Goal: Information Seeking & Learning: Find specific fact

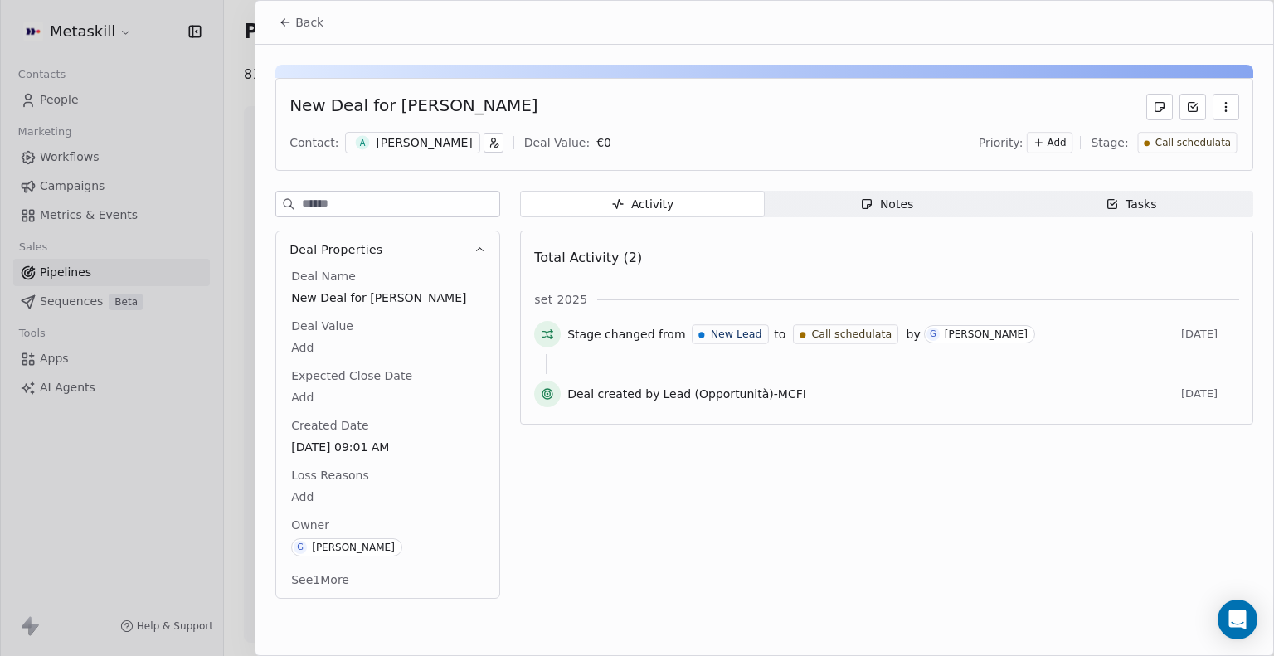
click at [334, 577] on button "See 1 More" at bounding box center [320, 580] width 78 height 30
click at [500, 106] on div "New Deal for [PERSON_NAME]" at bounding box center [414, 107] width 248 height 27
drag, startPoint x: 547, startPoint y: 105, endPoint x: 394, endPoint y: 101, distance: 152.7
click at [394, 101] on div "New Deal for [PERSON_NAME]" at bounding box center [765, 107] width 950 height 27
copy div "Anna maria Cadau"
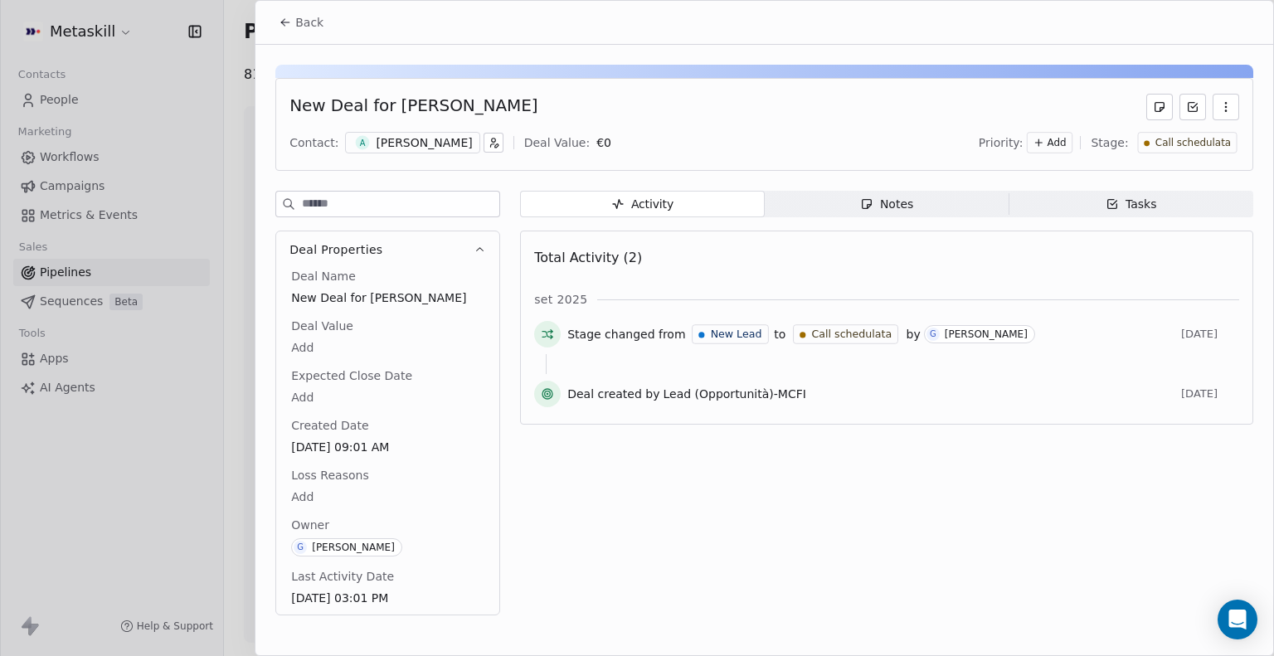
click at [300, 17] on span "Back" at bounding box center [309, 22] width 28 height 17
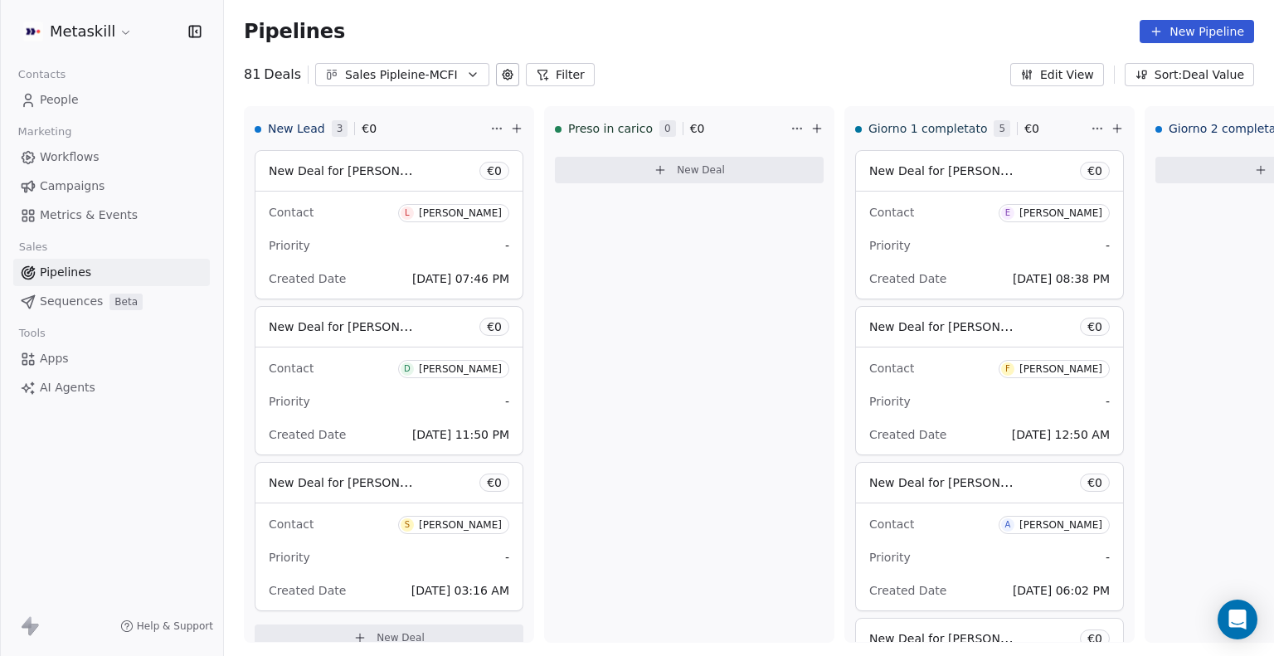
click at [56, 104] on span "People" at bounding box center [59, 99] width 39 height 17
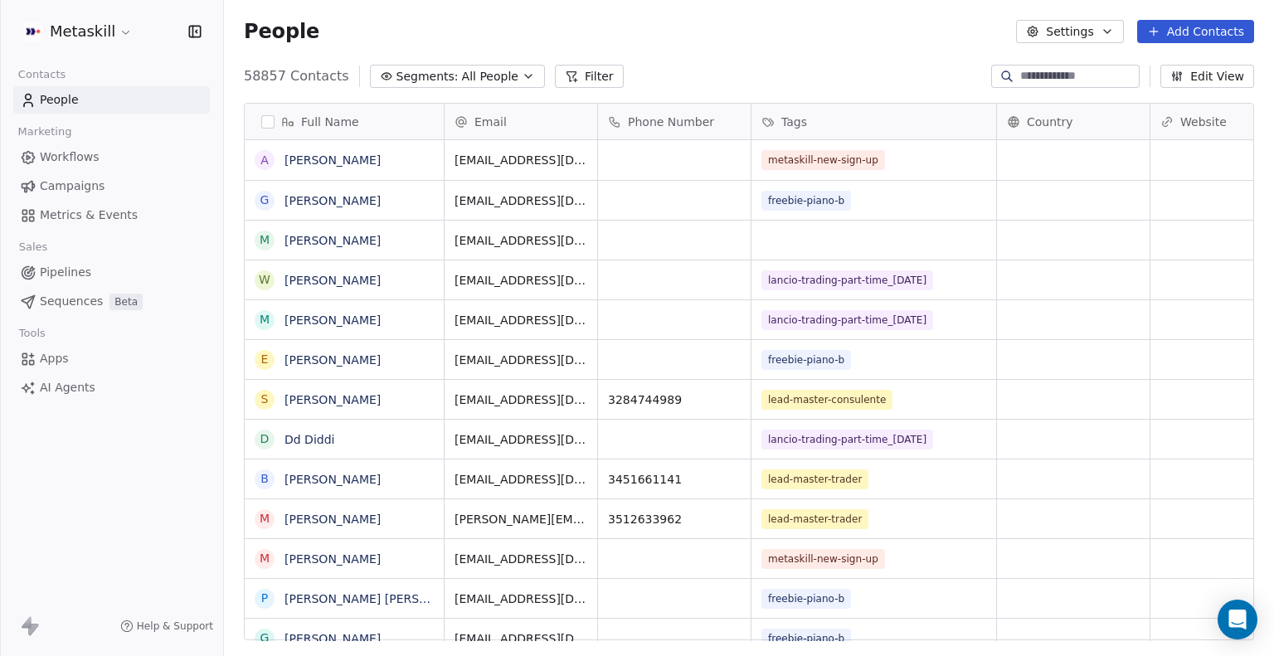
scroll to position [565, 1037]
click at [1026, 69] on input at bounding box center [1079, 76] width 116 height 17
paste input "**********"
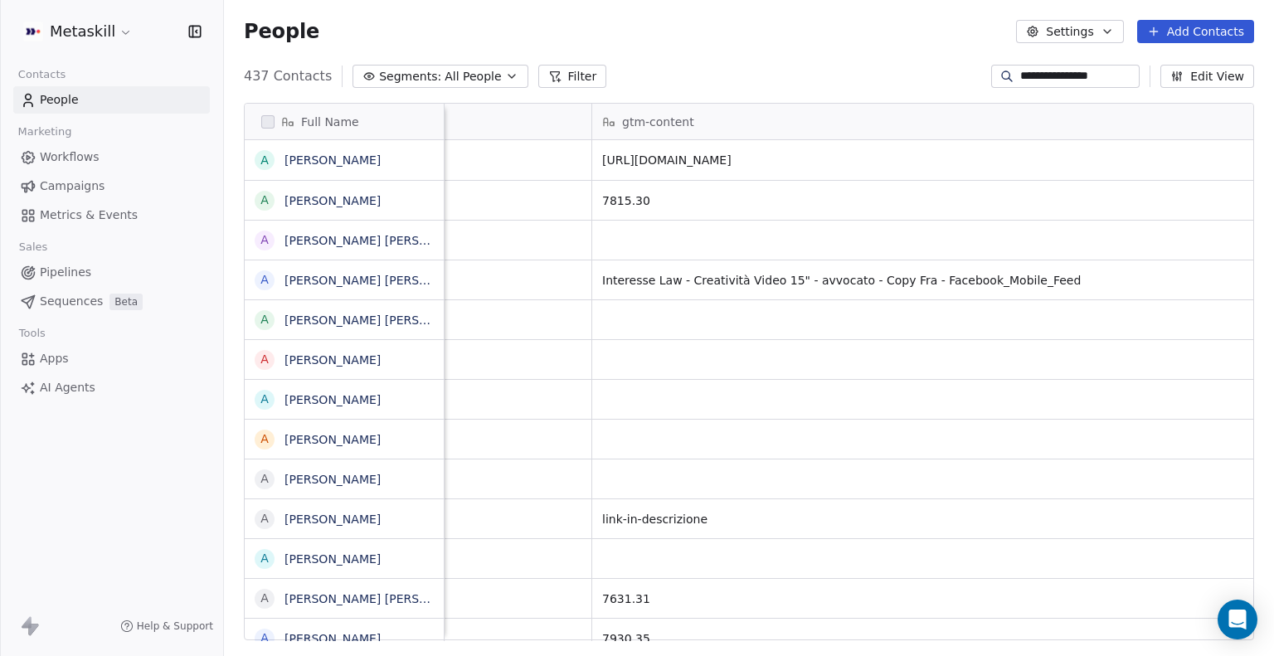
scroll to position [0, 3103]
click at [1048, 68] on input "**********" at bounding box center [1079, 76] width 116 height 17
paste input "**"
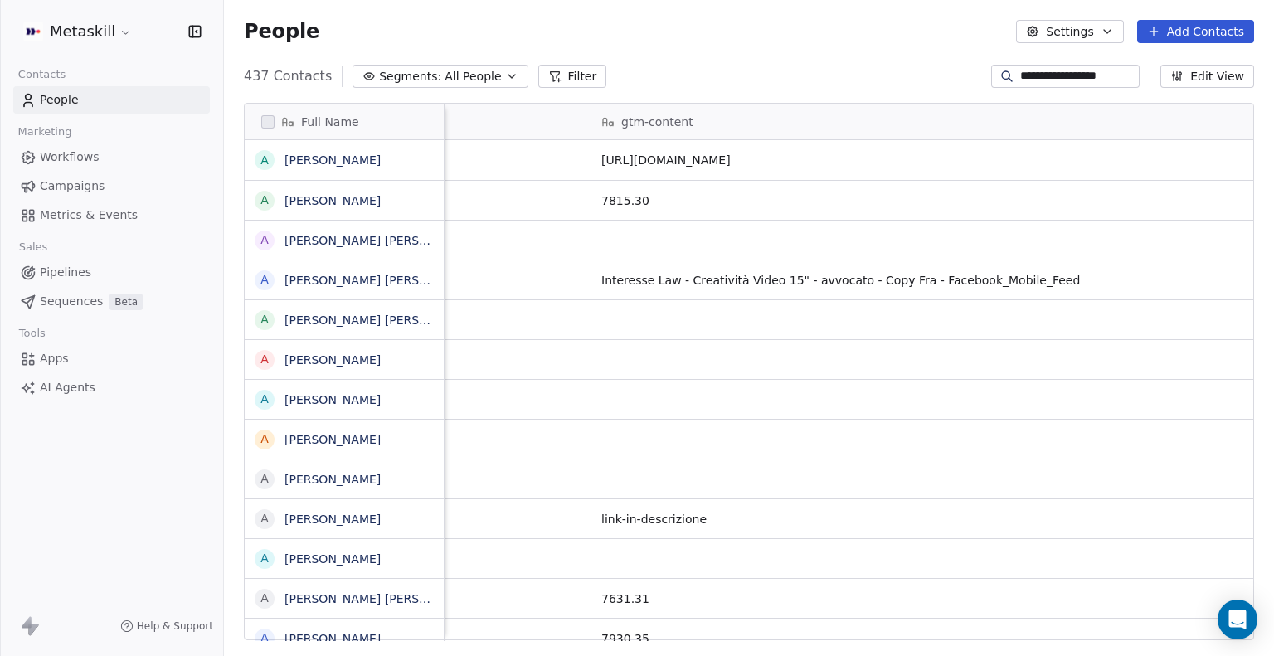
type input "**********"
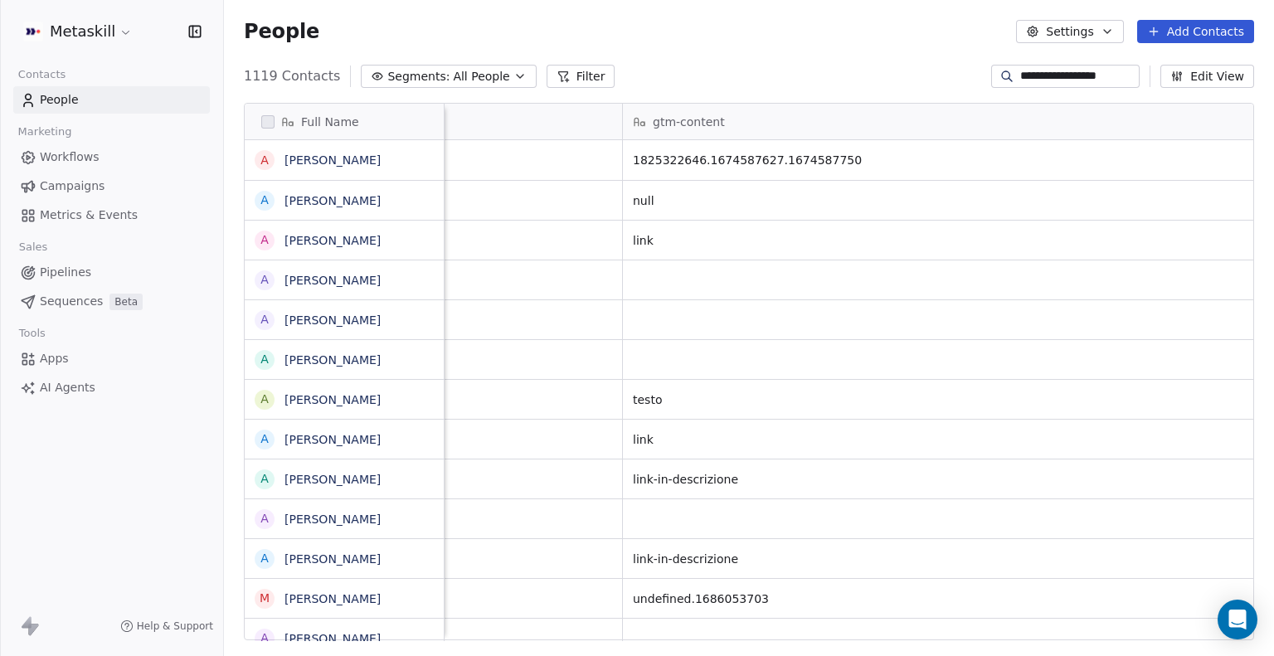
scroll to position [0, 3079]
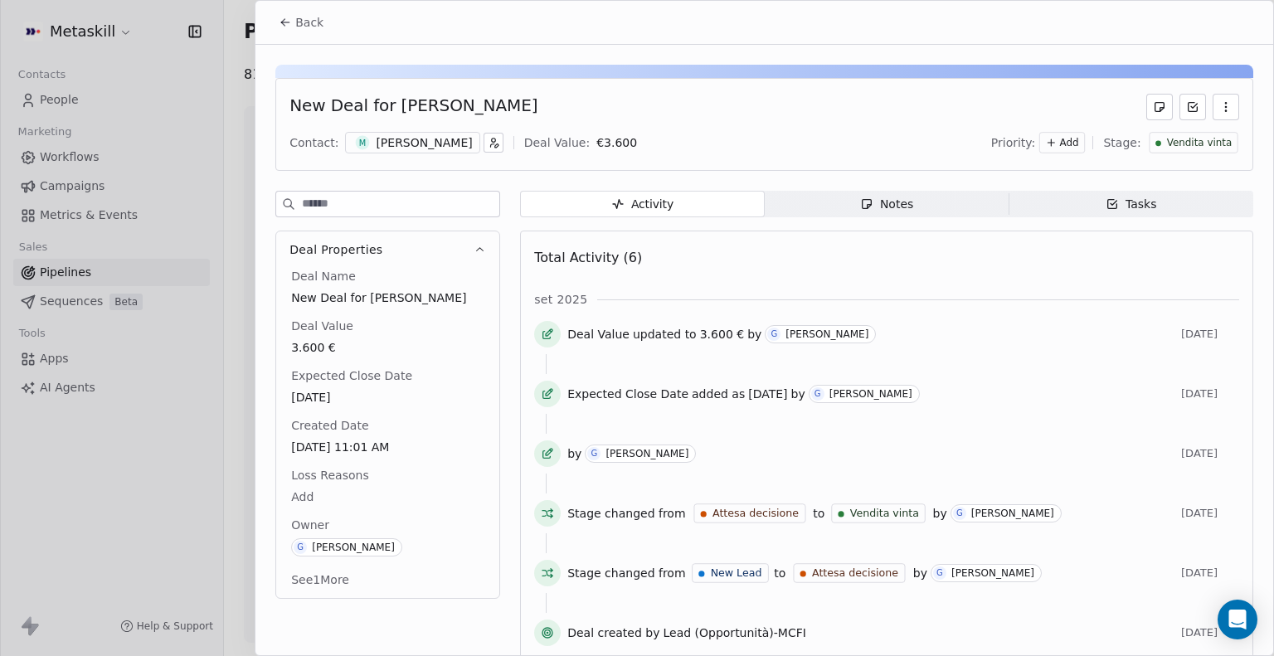
scroll to position [17, 0]
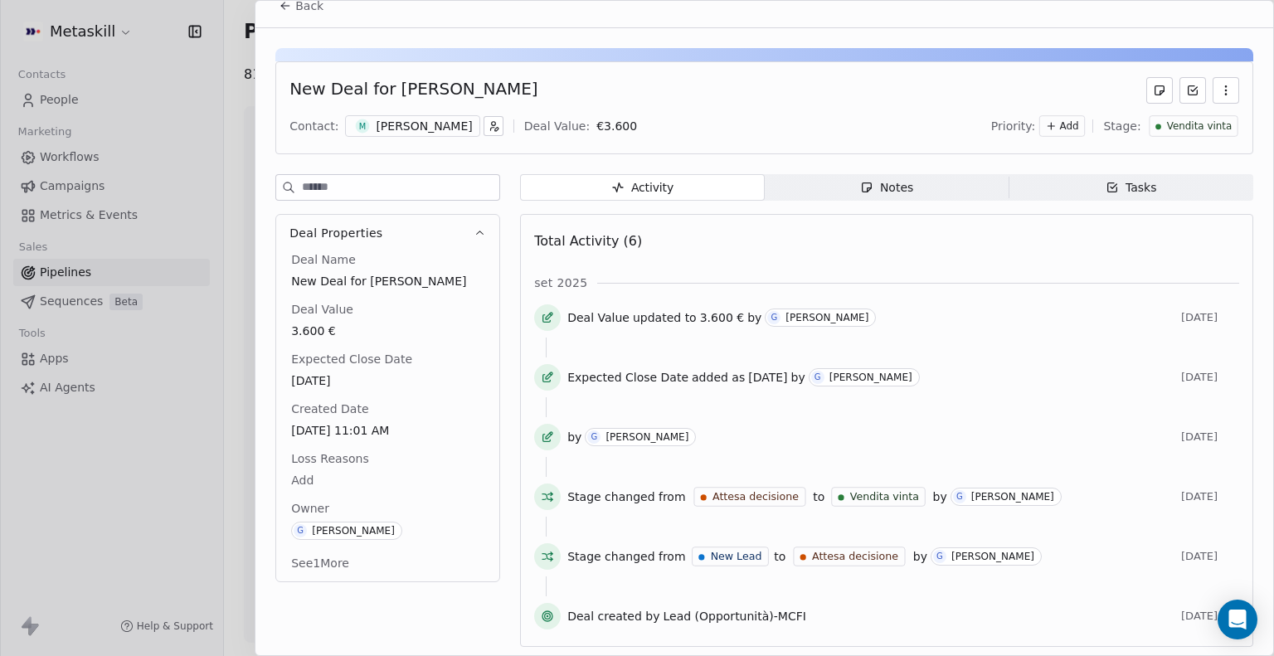
drag, startPoint x: 395, startPoint y: 87, endPoint x: 510, endPoint y: 89, distance: 115.3
click at [510, 89] on div "New Deal for [PERSON_NAME]" at bounding box center [765, 90] width 950 height 27
copy div "[PERSON_NAME]"
click at [285, 8] on icon at bounding box center [285, 5] width 13 height 13
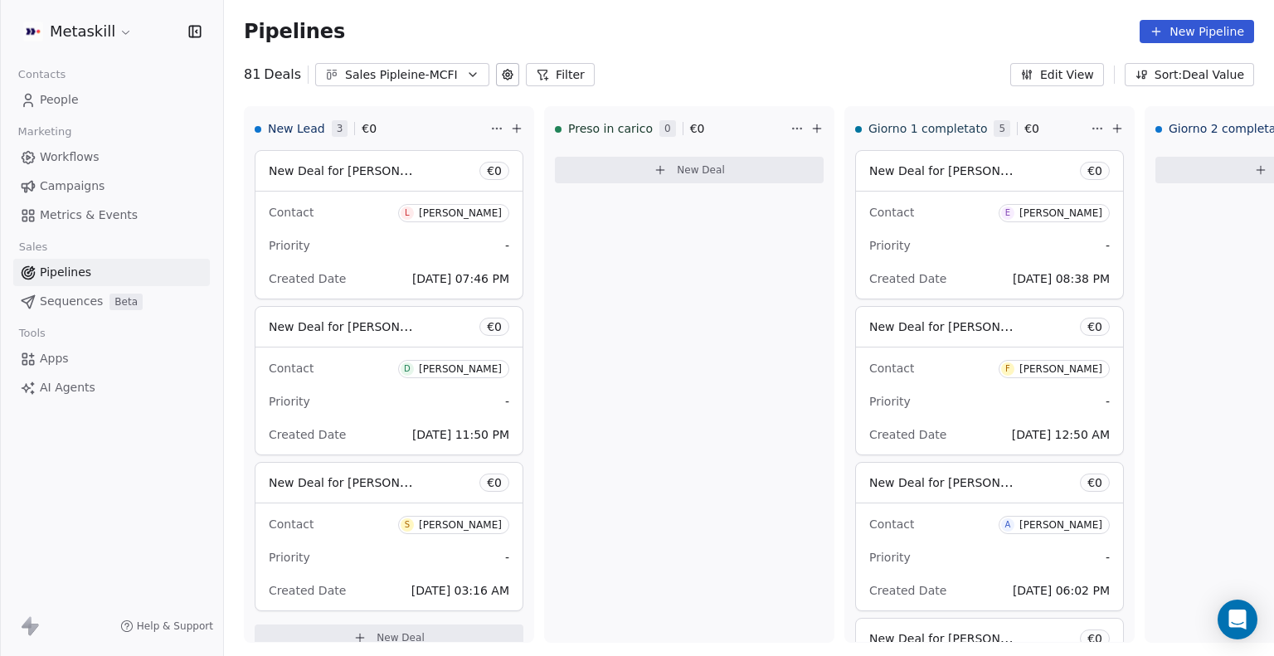
click at [113, 101] on link "People" at bounding box center [111, 99] width 197 height 27
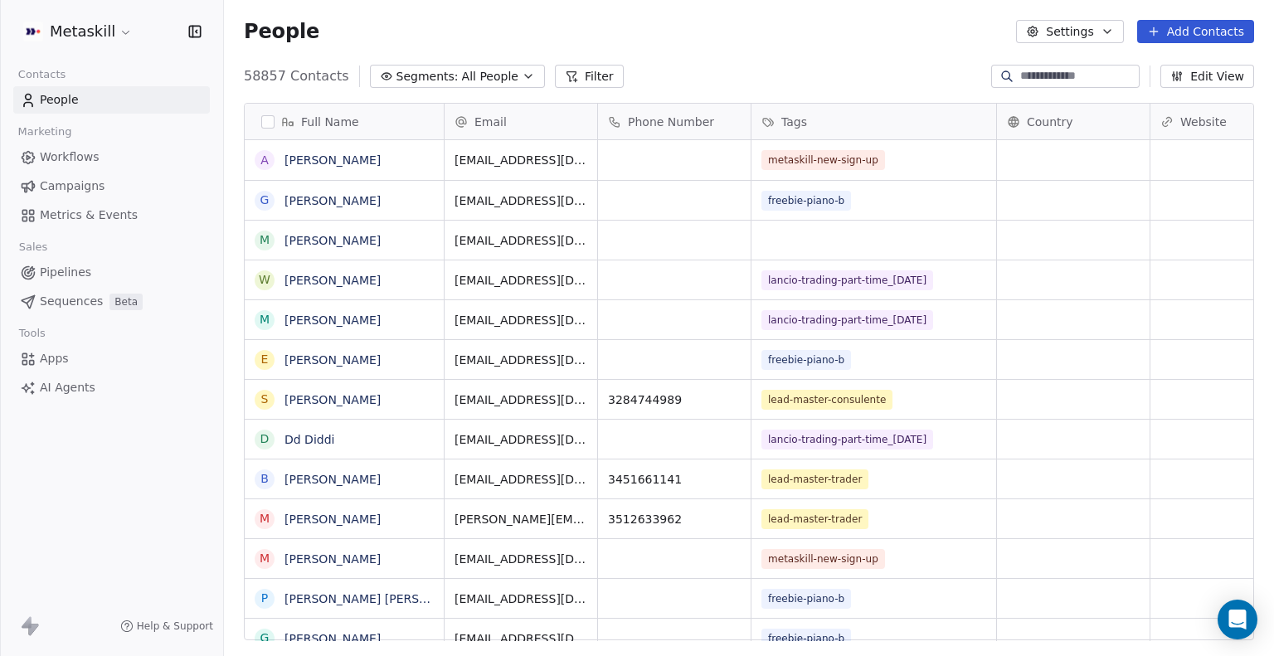
scroll to position [565, 1037]
click at [1038, 80] on input at bounding box center [1079, 76] width 116 height 17
paste input "**********"
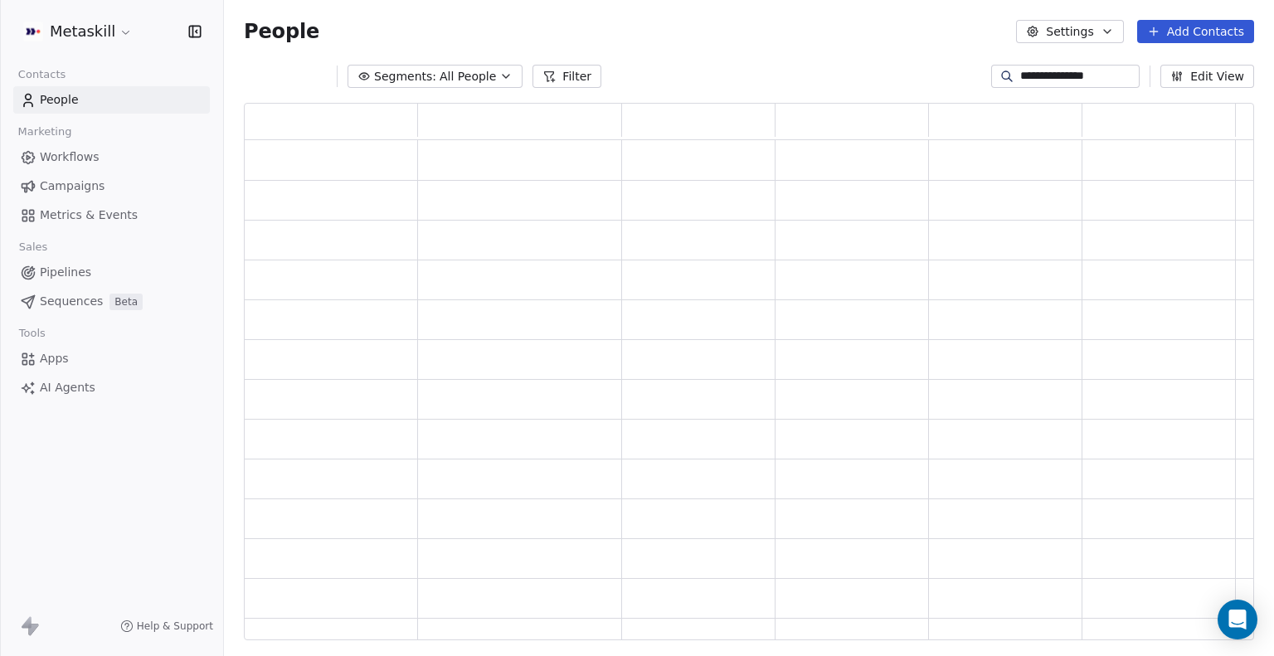
type input "**********"
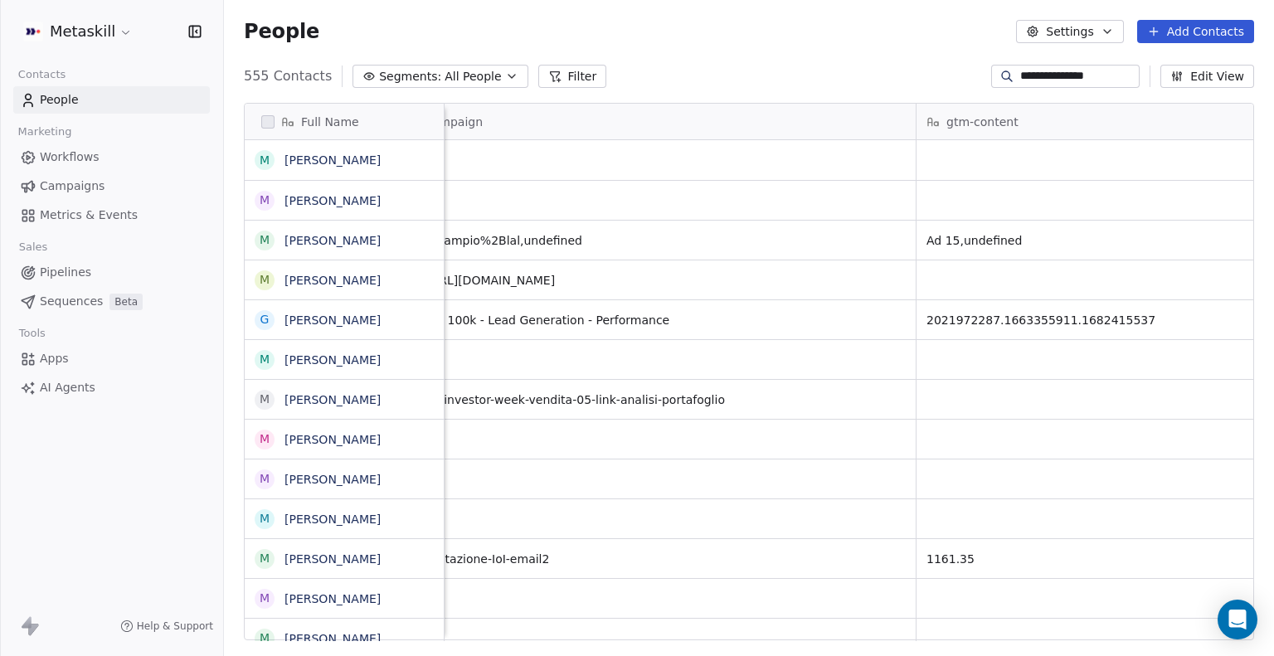
scroll to position [0, 2730]
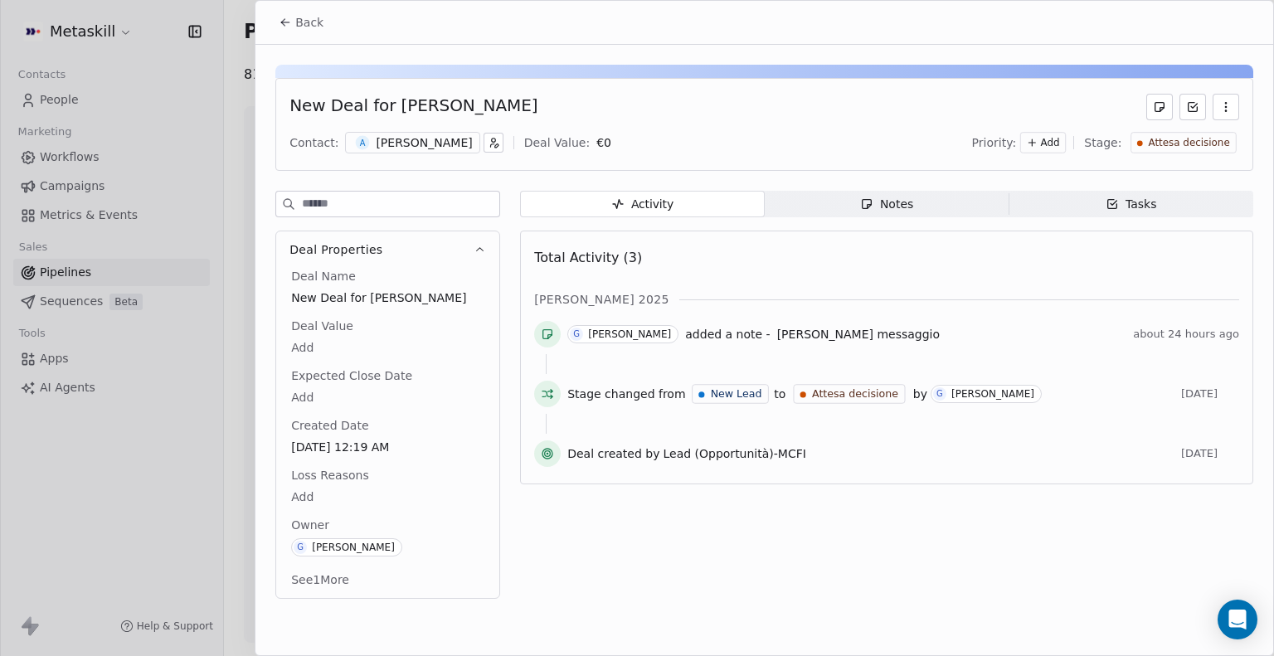
drag, startPoint x: 398, startPoint y: 105, endPoint x: 556, endPoint y: 92, distance: 158.2
click at [556, 92] on div "New Deal for Alessandro De noni Contact: A Alessandro De noni Deal Value: € 0 P…" at bounding box center [764, 124] width 978 height 93
copy div "[PERSON_NAME]"
click at [289, 21] on icon at bounding box center [285, 22] width 13 height 13
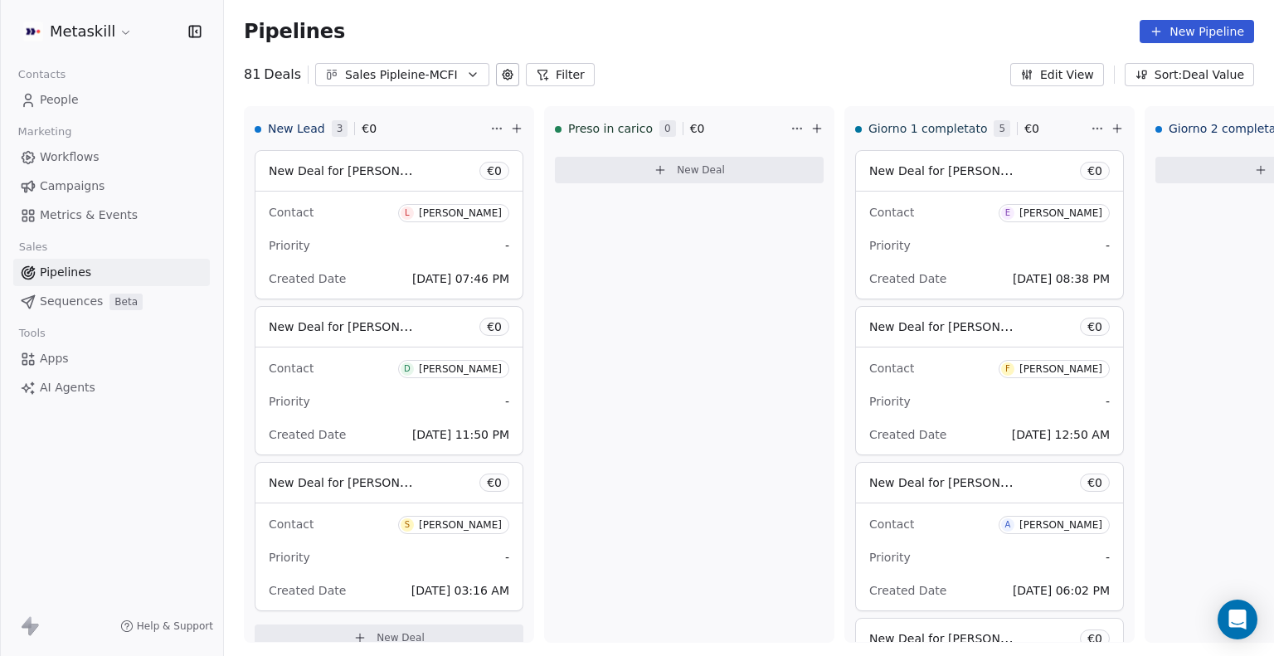
click at [102, 107] on link "People" at bounding box center [111, 99] width 197 height 27
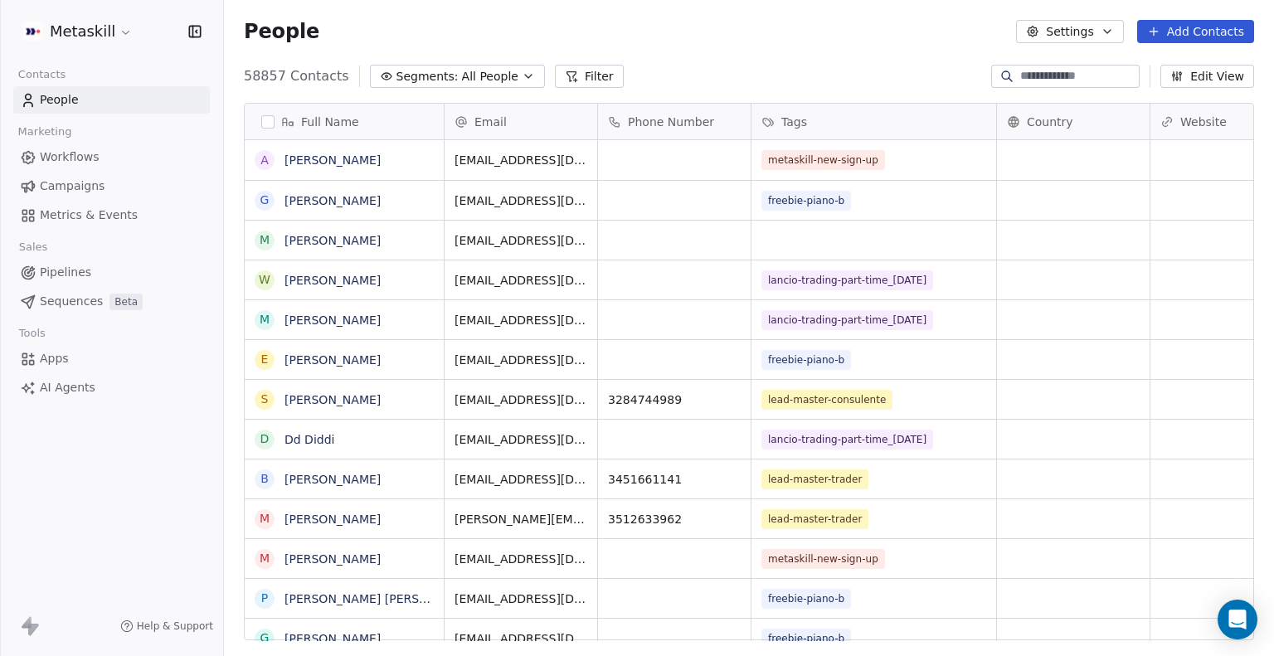
scroll to position [565, 1037]
click at [1021, 76] on input at bounding box center [1079, 76] width 116 height 17
paste input "**********"
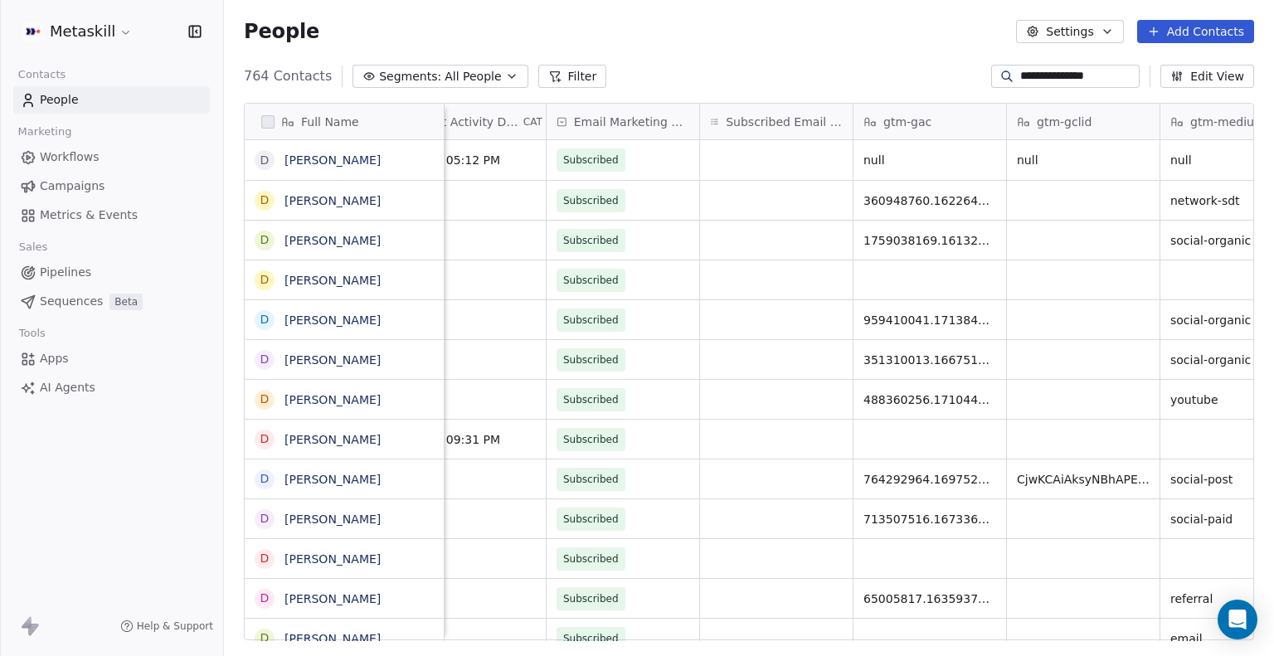
scroll to position [0, 1835]
click at [1052, 73] on input "**********" at bounding box center [1079, 76] width 116 height 17
paste input "****"
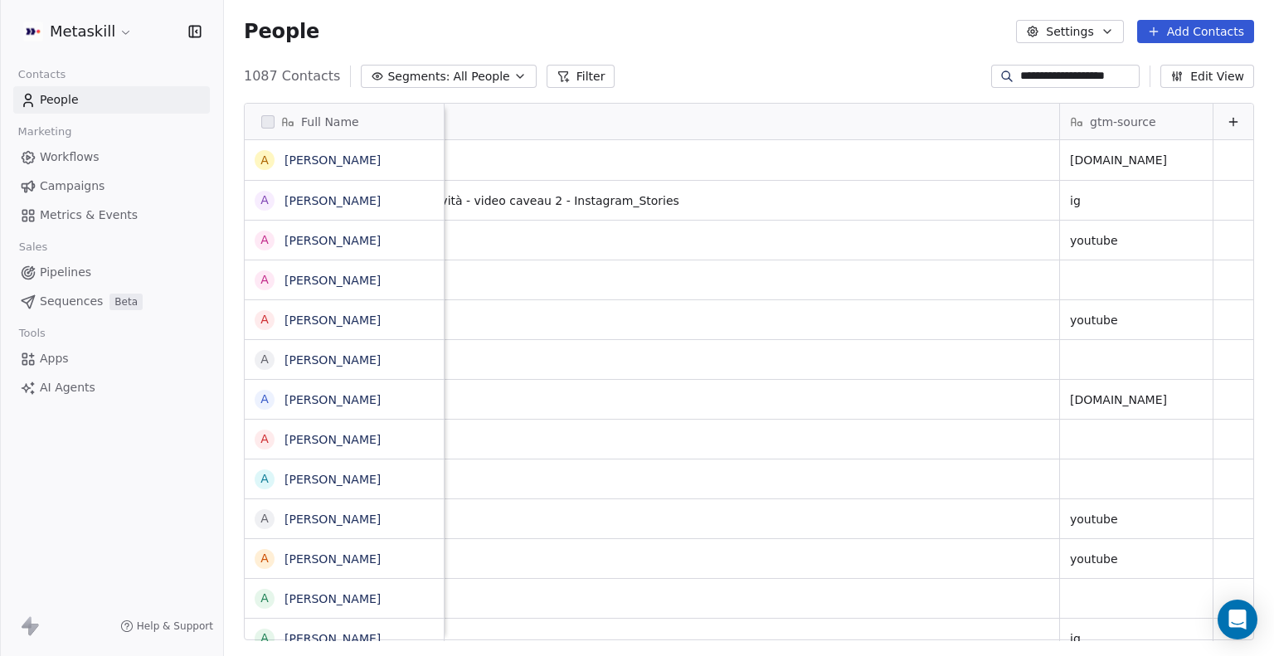
scroll to position [0, 3439]
click at [1021, 71] on input "**********" at bounding box center [1079, 76] width 116 height 17
paste input
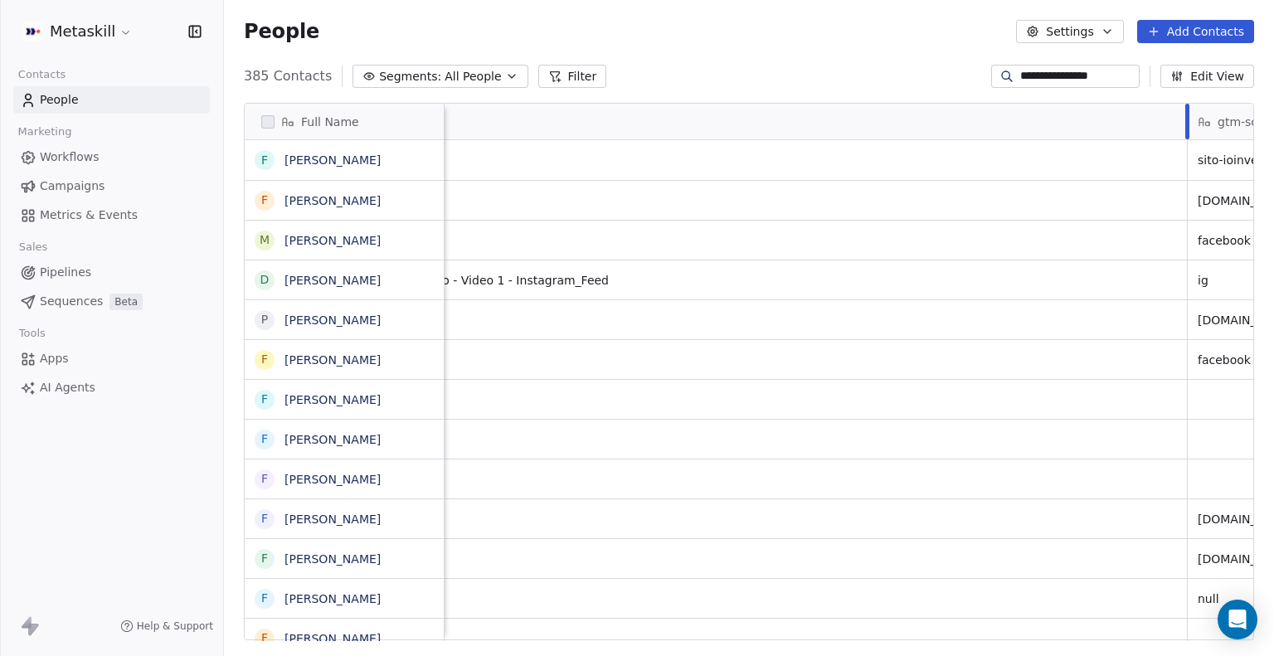
drag, startPoint x: 1045, startPoint y: 110, endPoint x: 1186, endPoint y: 112, distance: 140.2
click at [1186, 112] on div at bounding box center [1188, 122] width 4 height 36
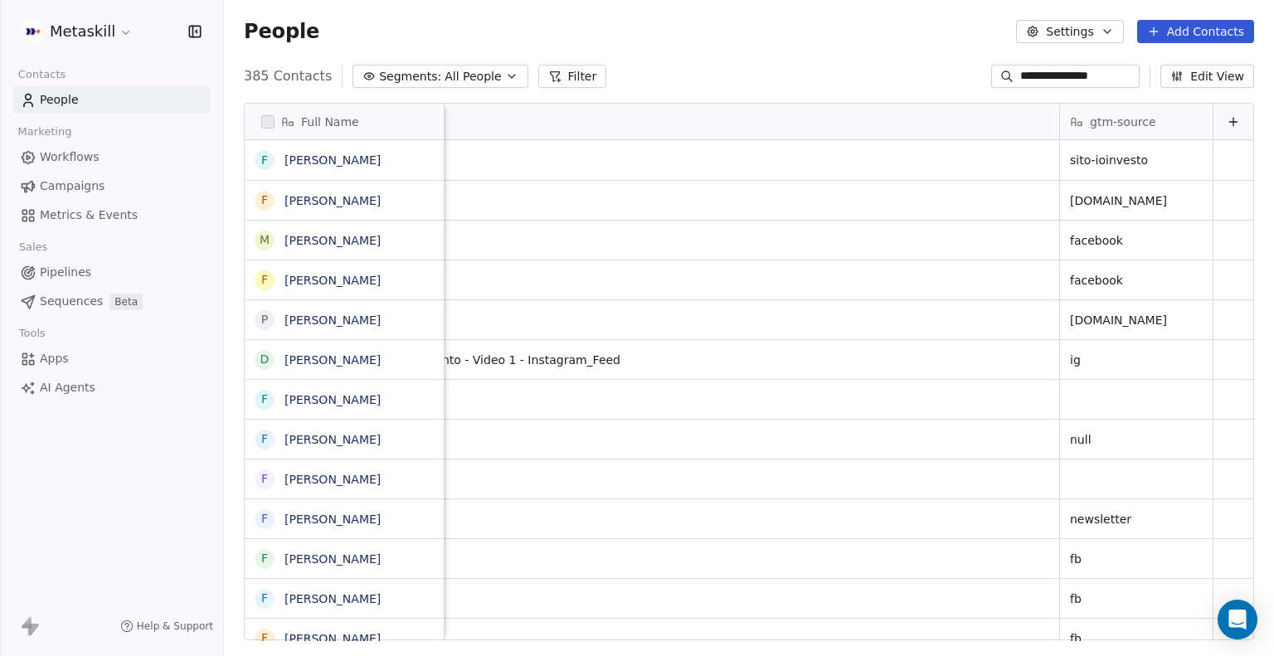
scroll to position [0, 3440]
click at [1029, 80] on input "**********" at bounding box center [1079, 76] width 116 height 17
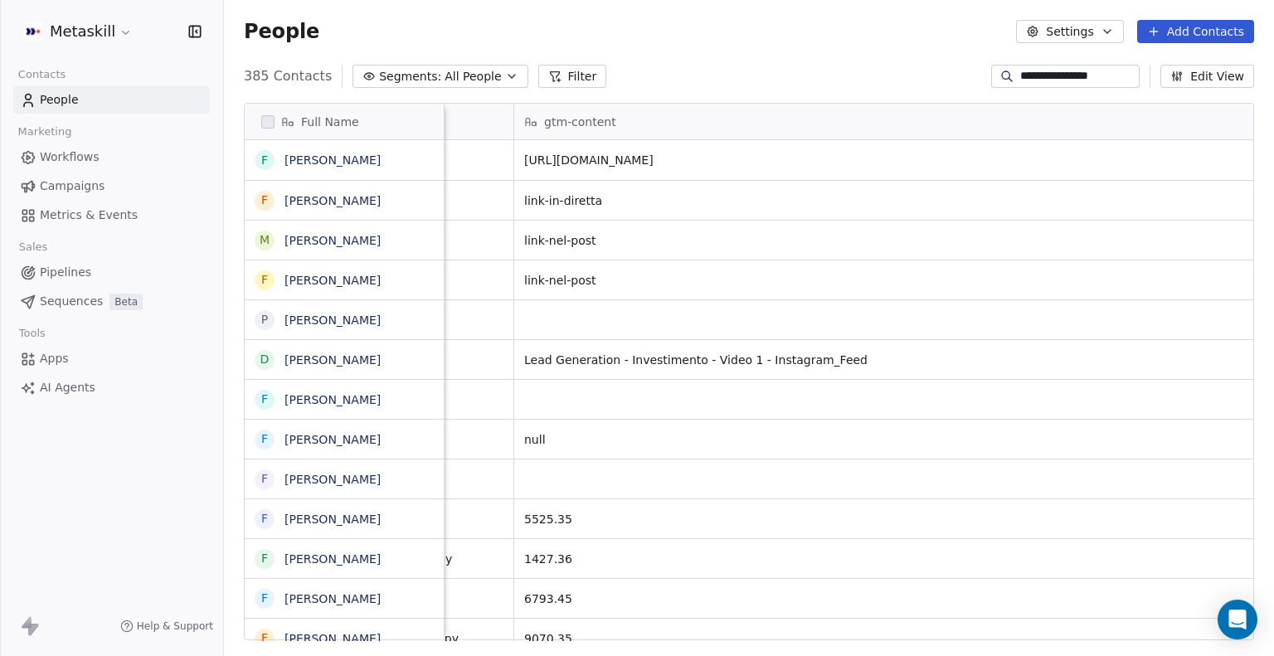
scroll to position [0, 3439]
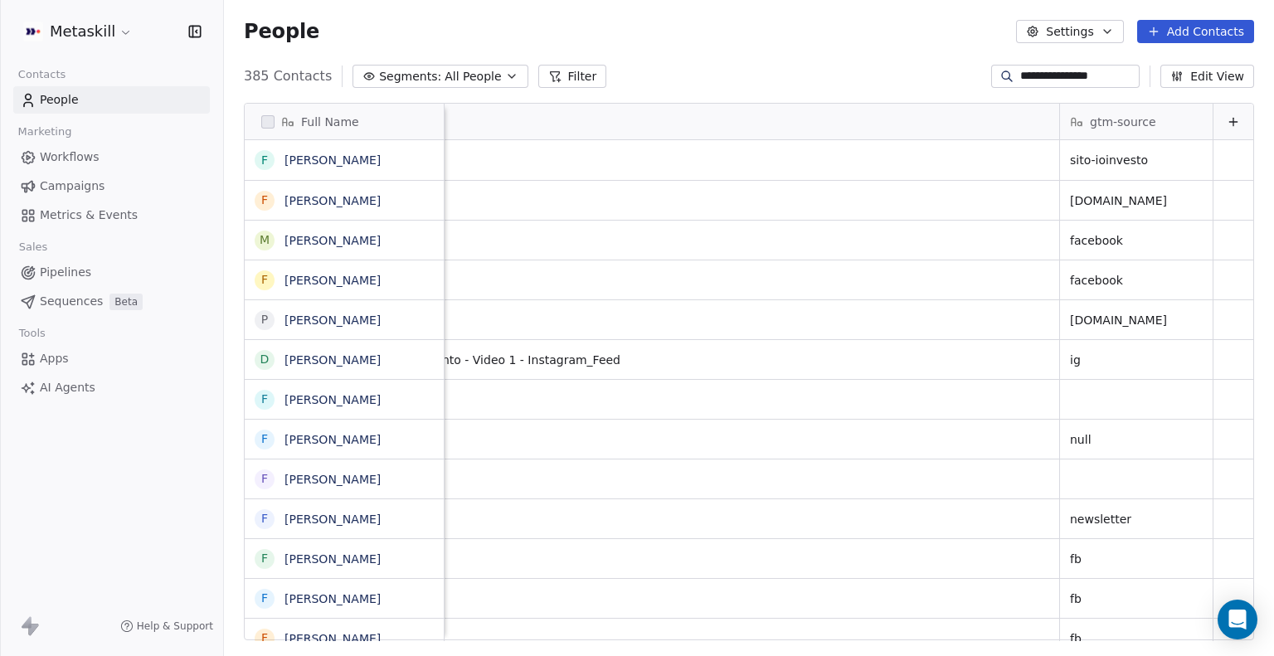
paste input "**"
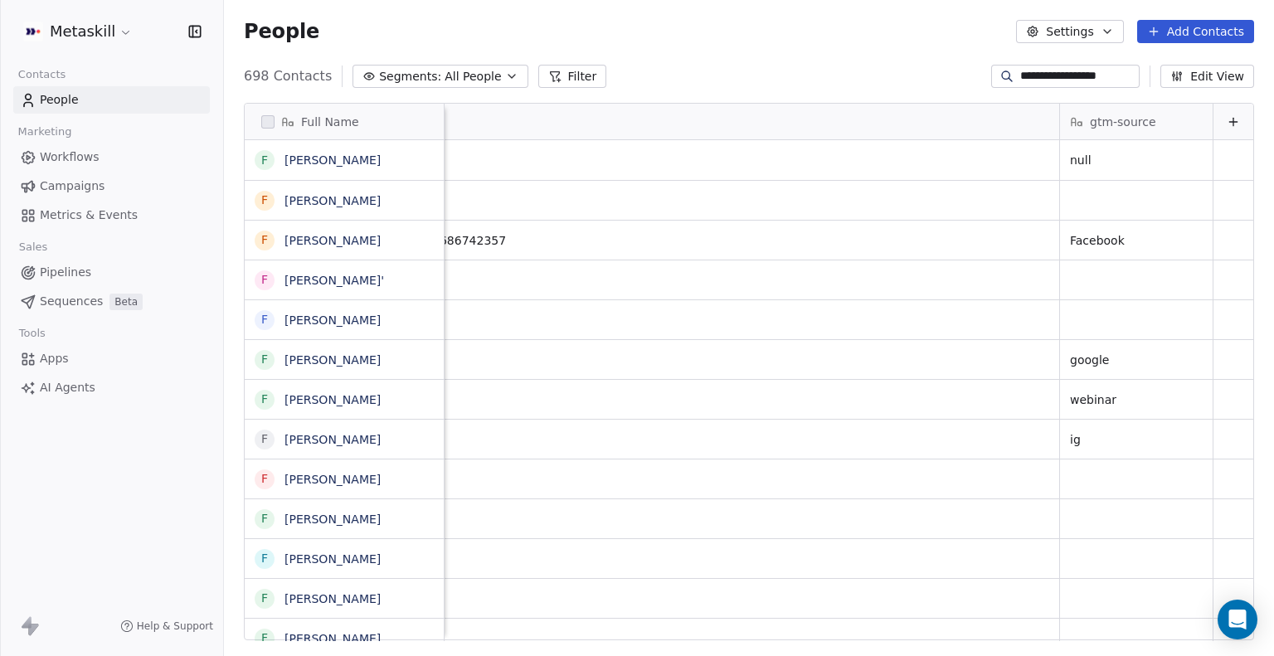
paste input
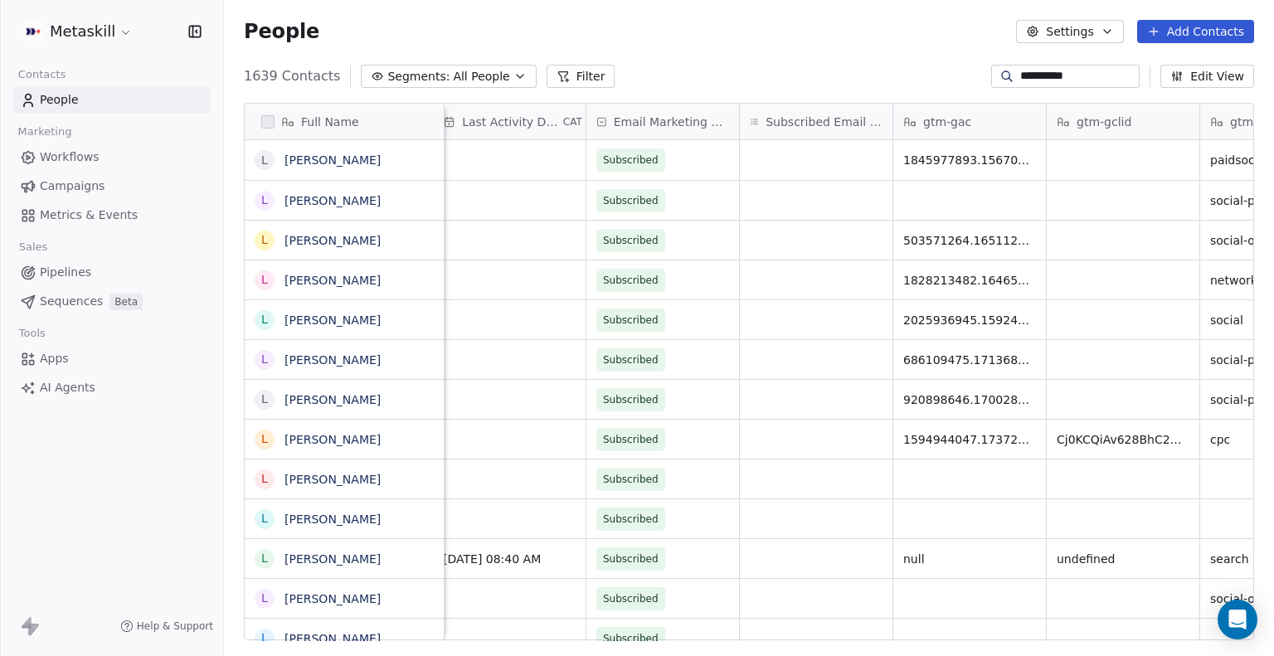
scroll to position [0, 1884]
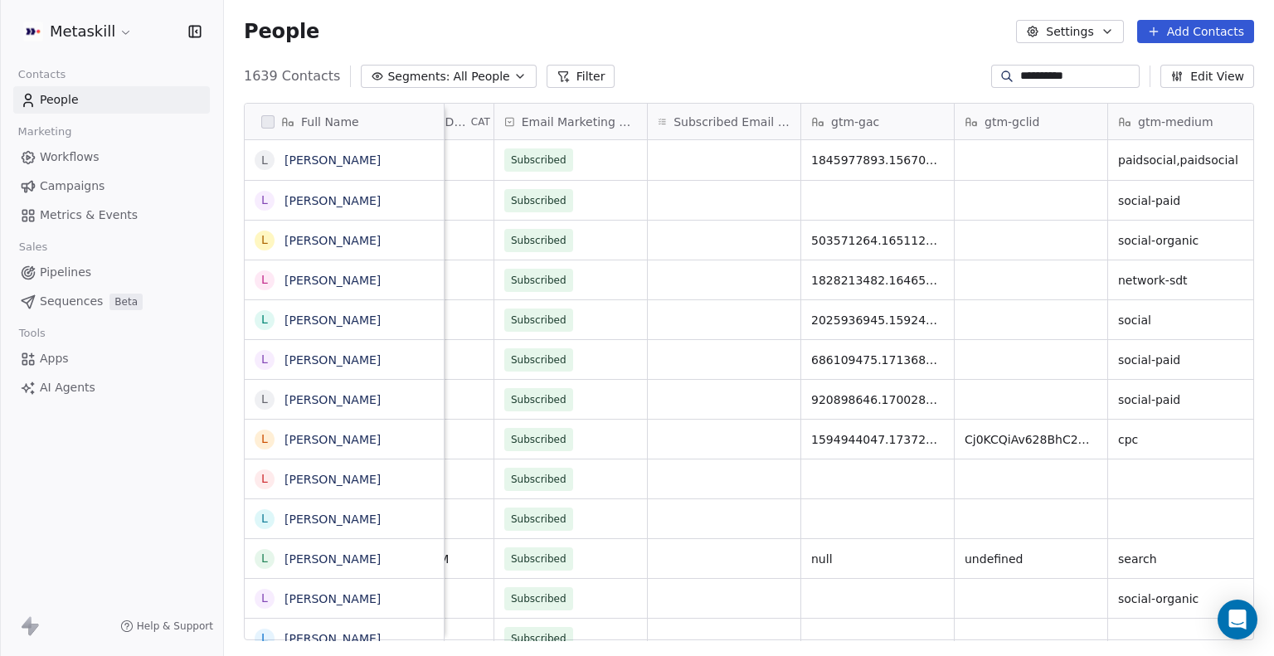
click at [1059, 71] on input "**********" at bounding box center [1079, 76] width 116 height 17
paste input "********"
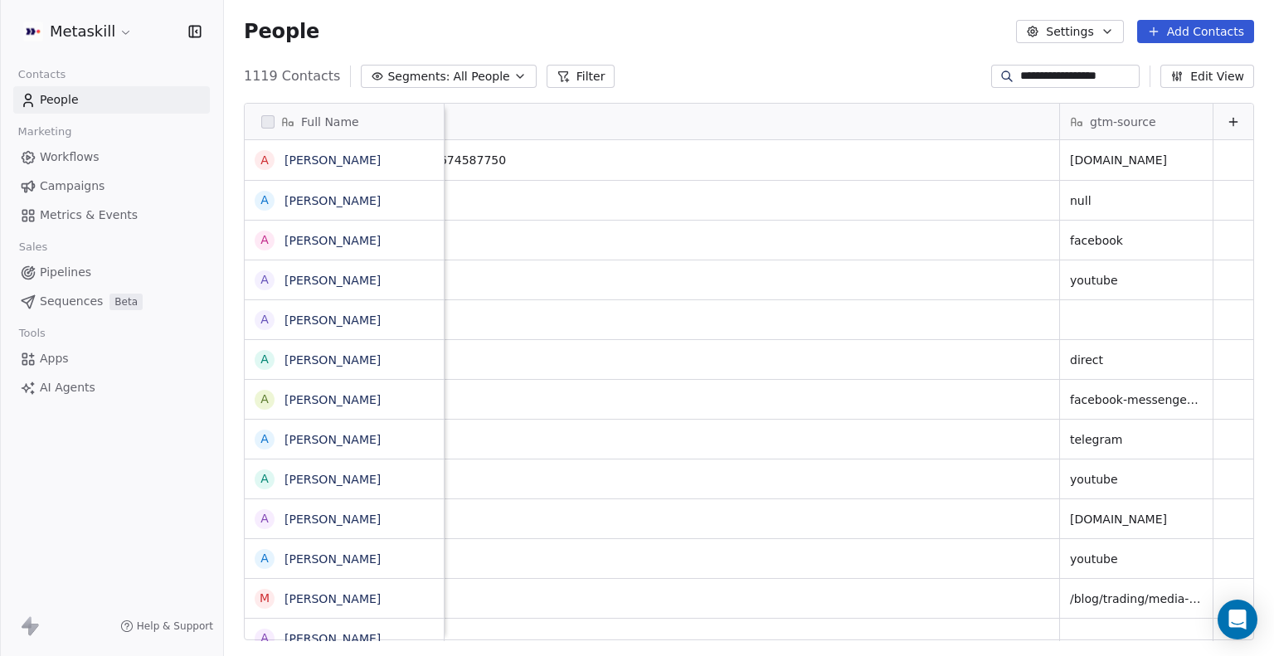
scroll to position [0, 3196]
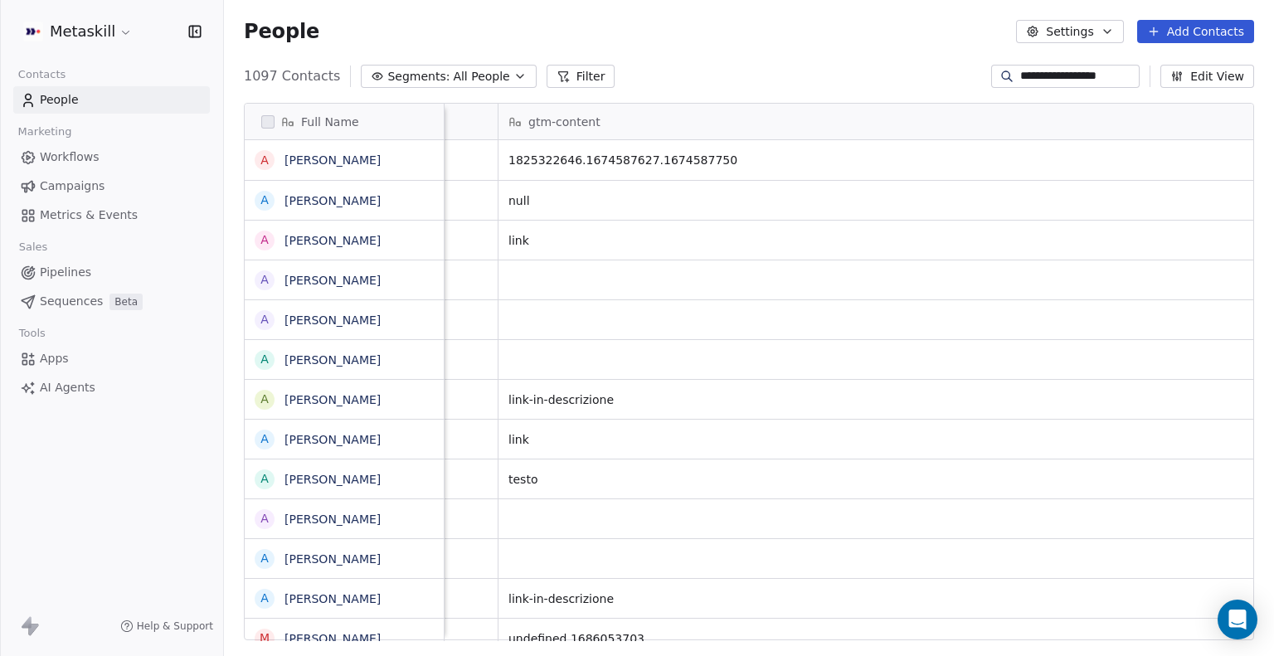
click at [1043, 69] on input "**********" at bounding box center [1079, 76] width 116 height 17
paste input
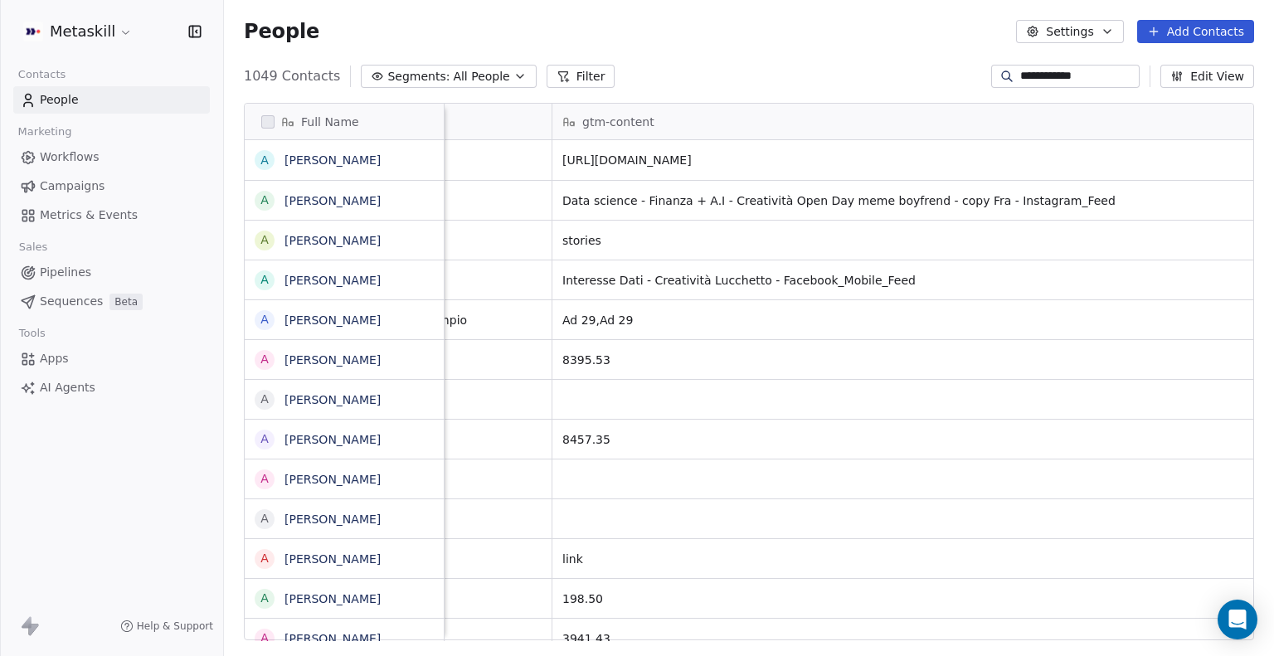
scroll to position [0, 3143]
type input "**********"
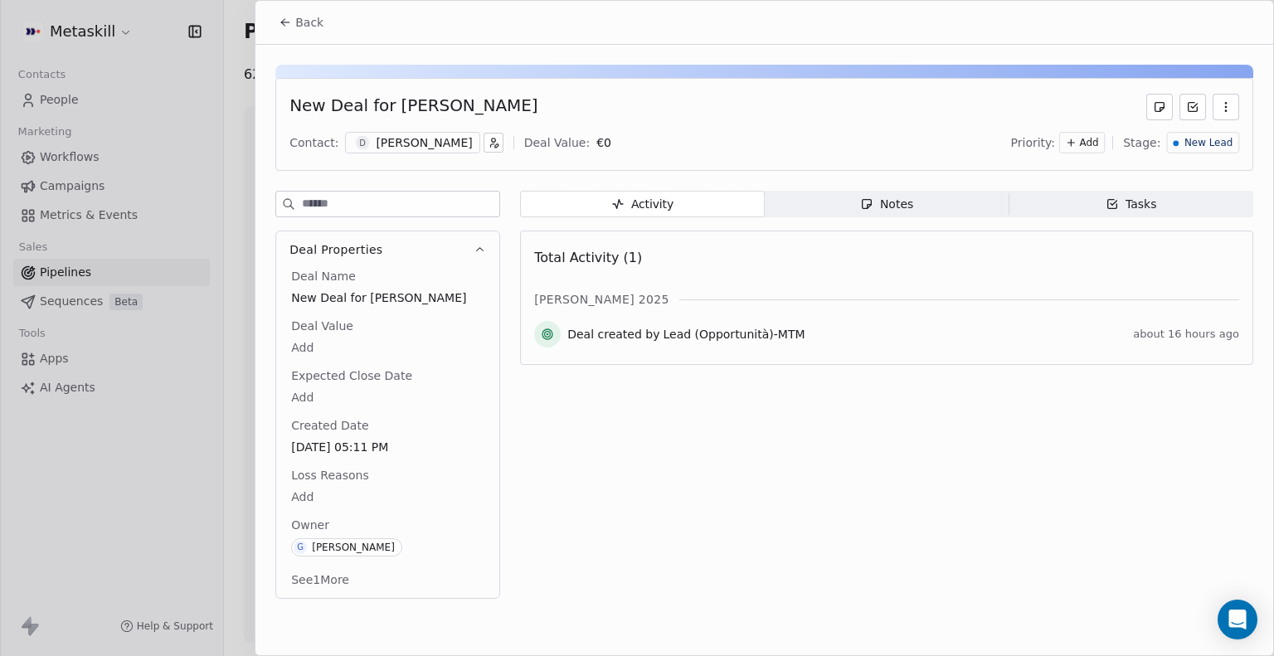
drag, startPoint x: 396, startPoint y: 107, endPoint x: 531, endPoint y: 105, distance: 135.3
click at [531, 105] on div "New Deal for Daniele Tellone" at bounding box center [765, 107] width 950 height 27
copy div "Daniele Tellone"
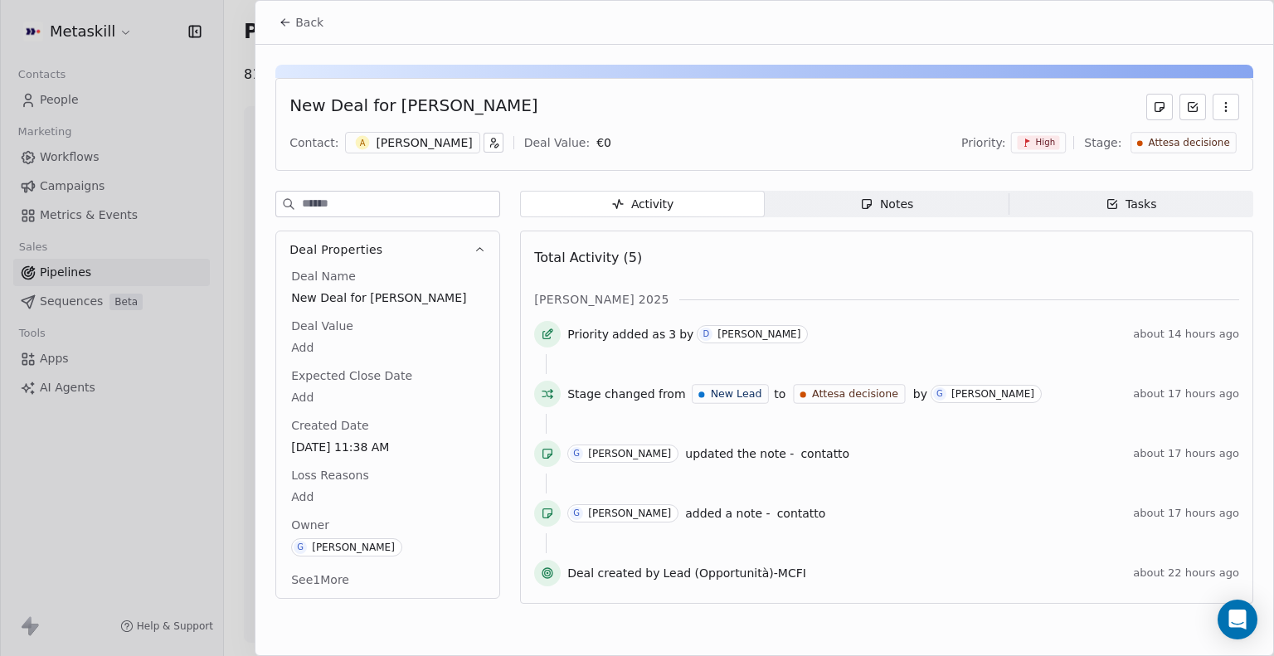
drag, startPoint x: 390, startPoint y: 104, endPoint x: 553, endPoint y: 99, distance: 162.7
click at [553, 99] on div "New Deal for [PERSON_NAME]" at bounding box center [765, 107] width 950 height 27
copy div "[PERSON_NAME]"
click at [295, 22] on button "Back" at bounding box center [301, 22] width 65 height 30
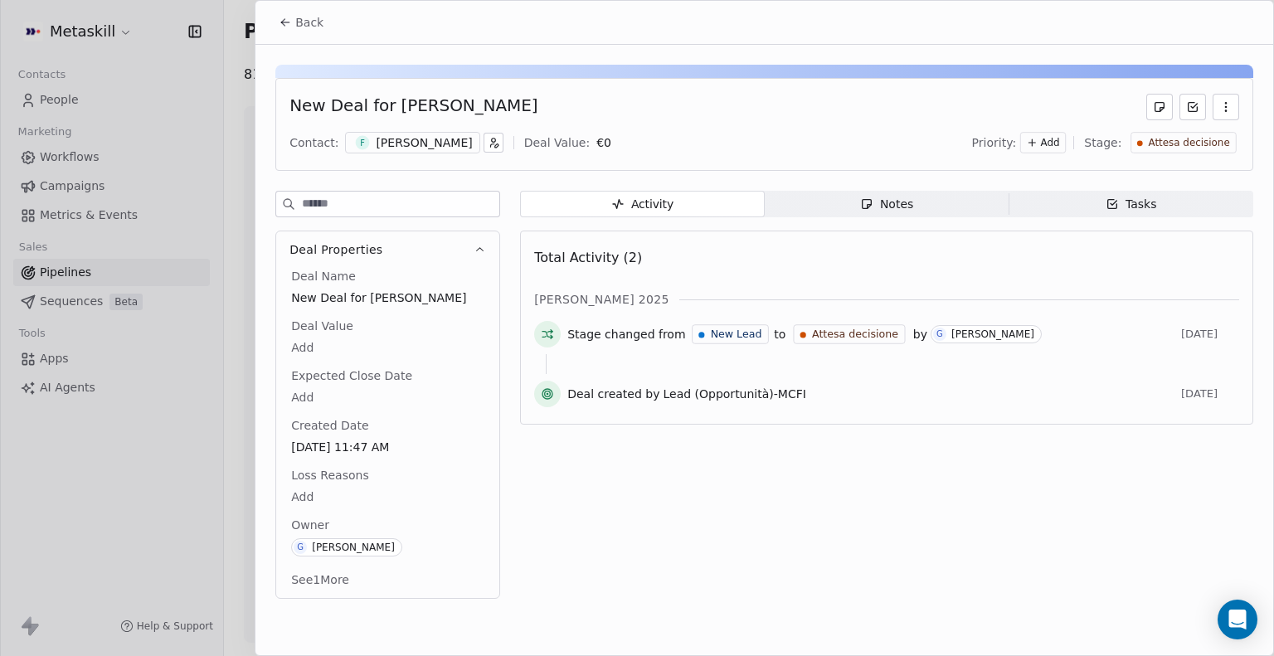
drag, startPoint x: 395, startPoint y: 100, endPoint x: 566, endPoint y: 92, distance: 171.1
click at [566, 92] on div "New Deal for [PERSON_NAME] Contact: F [PERSON_NAME] Deal Value: € 0 Priority: A…" at bounding box center [764, 124] width 978 height 93
click at [388, 119] on div "New Deal for [PERSON_NAME] Contact: F [PERSON_NAME] Deal Value: € 0 Priority: A…" at bounding box center [764, 124] width 978 height 93
drag, startPoint x: 398, startPoint y: 99, endPoint x: 518, endPoint y: 86, distance: 120.1
click at [518, 86] on div "New Deal for [PERSON_NAME] Contact: F [PERSON_NAME] Deal Value: € 0 Priority: A…" at bounding box center [764, 124] width 978 height 93
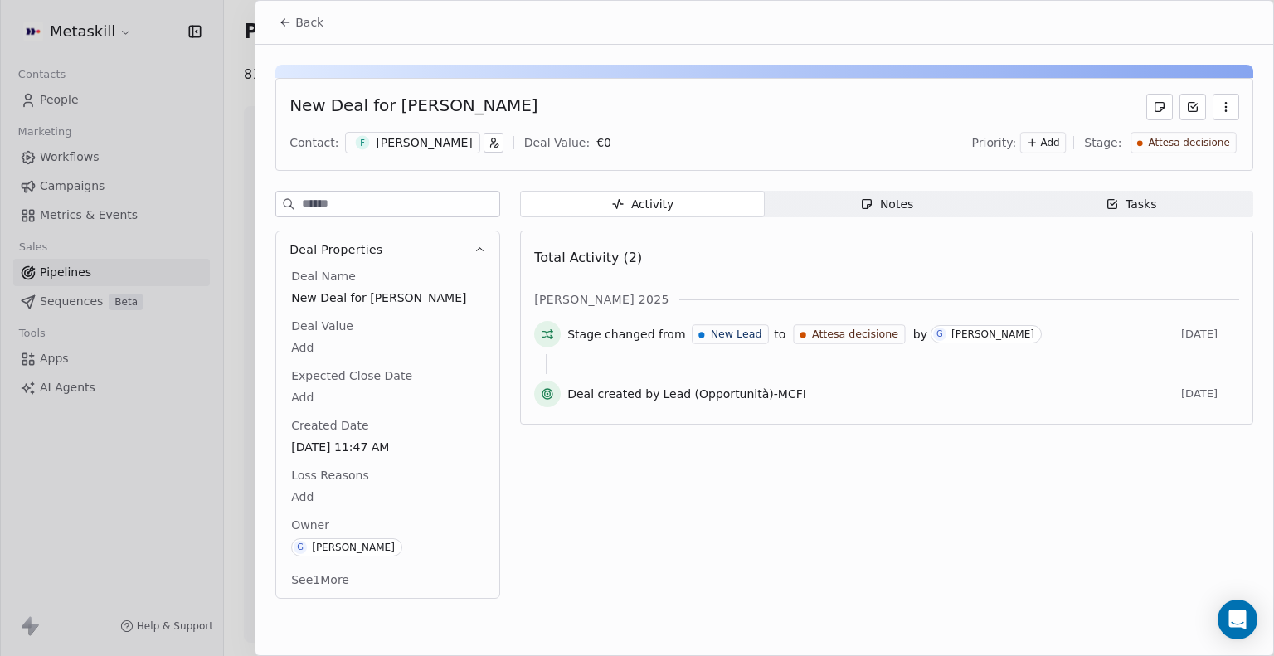
copy div "[PERSON_NAME]"
drag, startPoint x: 395, startPoint y: 104, endPoint x: 523, endPoint y: 89, distance: 128.6
click at [523, 89] on div "New Deal for Filippo Paolucci Contact: F Filippo Paolucci Deal Value: € 0 Prior…" at bounding box center [764, 124] width 978 height 93
copy div "[PERSON_NAME]"
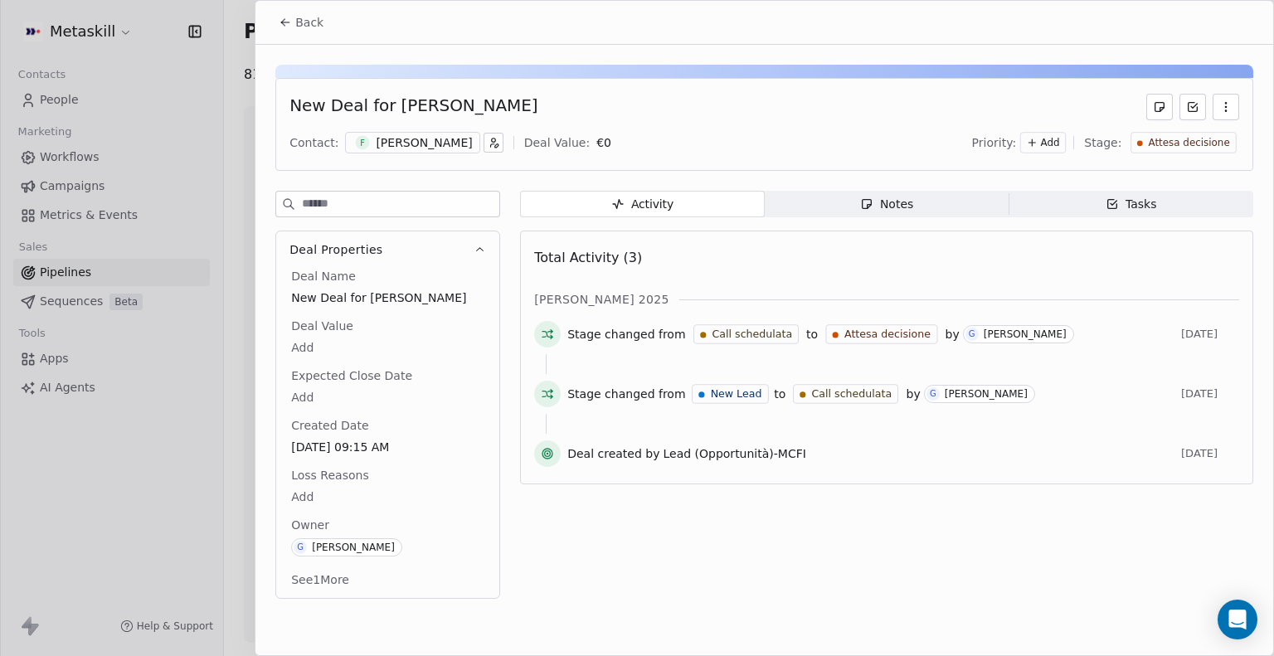
drag, startPoint x: 395, startPoint y: 99, endPoint x: 578, endPoint y: 90, distance: 183.6
click at [578, 90] on div "New Deal for Federico Iacovella Contact: F Federico Iacovella Deal Value: € 0 P…" at bounding box center [764, 124] width 978 height 93
copy div "[PERSON_NAME]"
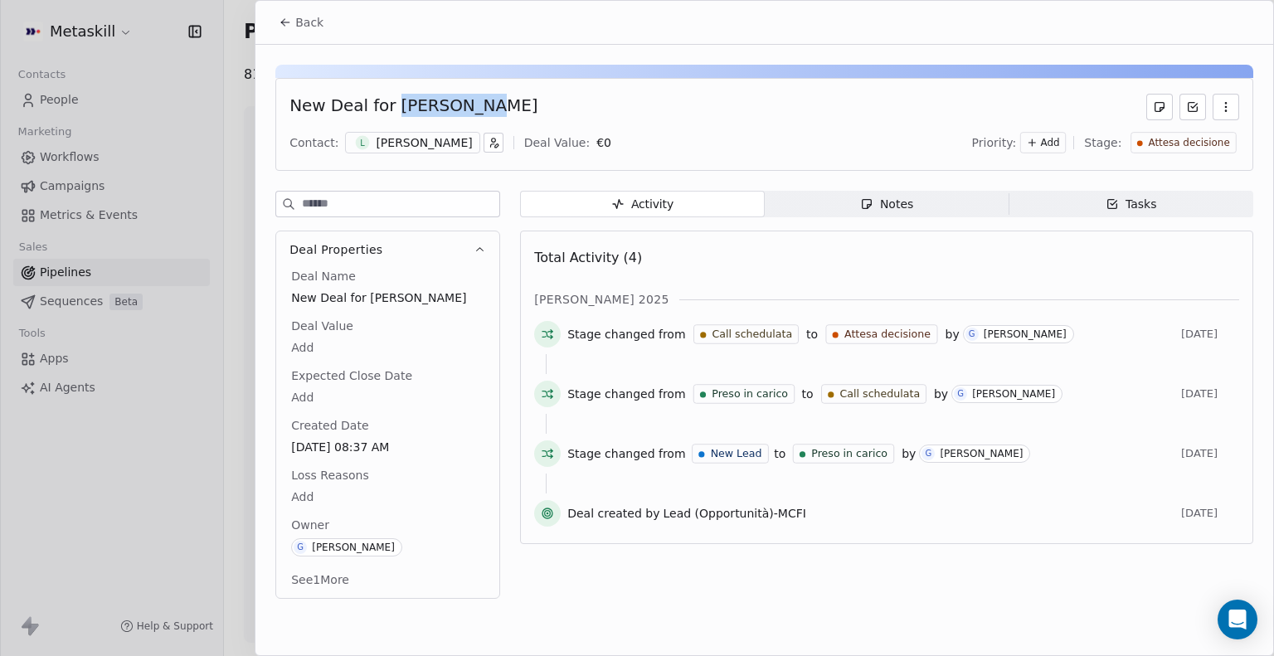
drag, startPoint x: 453, startPoint y: 102, endPoint x: 490, endPoint y: 97, distance: 37.7
click at [490, 97] on div "New Deal for [PERSON_NAME]" at bounding box center [765, 107] width 950 height 27
copy div "[PERSON_NAME]"
click at [342, 573] on button "See 1 More" at bounding box center [320, 580] width 78 height 30
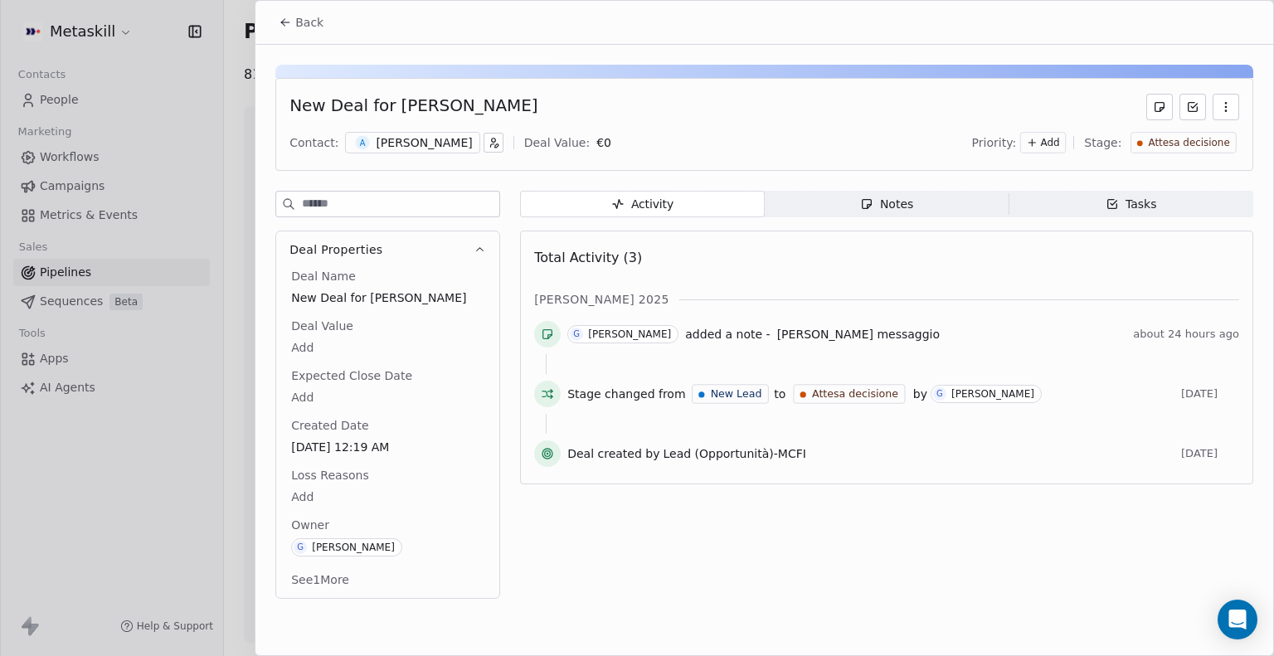
drag, startPoint x: 395, startPoint y: 95, endPoint x: 563, endPoint y: 97, distance: 168.5
click at [563, 97] on div "New Deal for [PERSON_NAME]" at bounding box center [765, 107] width 950 height 27
copy div "[PERSON_NAME]"
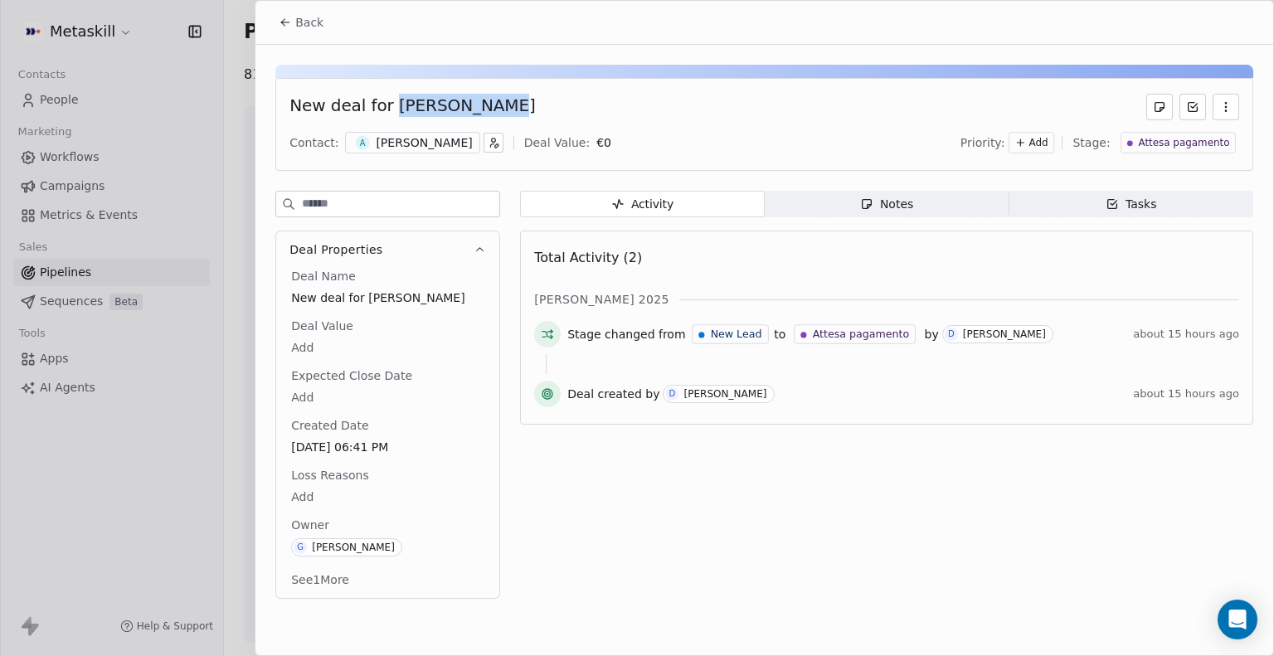
drag, startPoint x: 393, startPoint y: 105, endPoint x: 507, endPoint y: 102, distance: 113.7
click at [507, 102] on div "New deal for [PERSON_NAME]" at bounding box center [765, 107] width 950 height 27
copy div "[PERSON_NAME]"
click at [297, 27] on span "Back" at bounding box center [309, 22] width 28 height 17
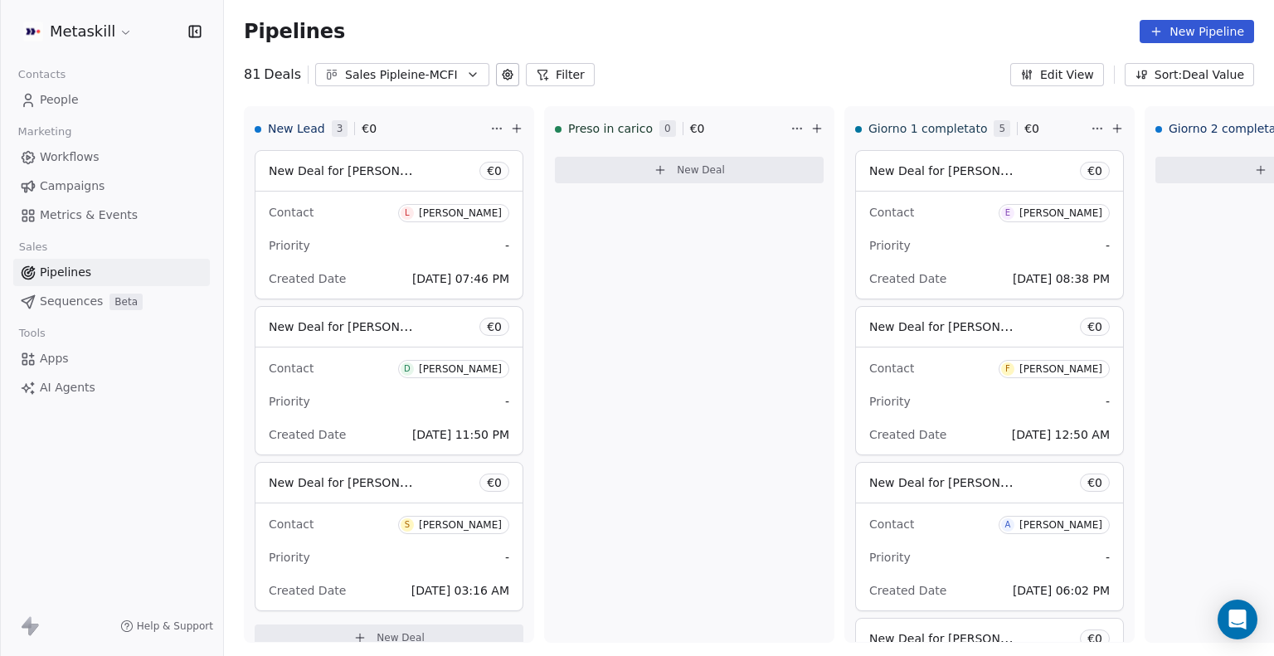
click at [139, 97] on link "People" at bounding box center [111, 99] width 197 height 27
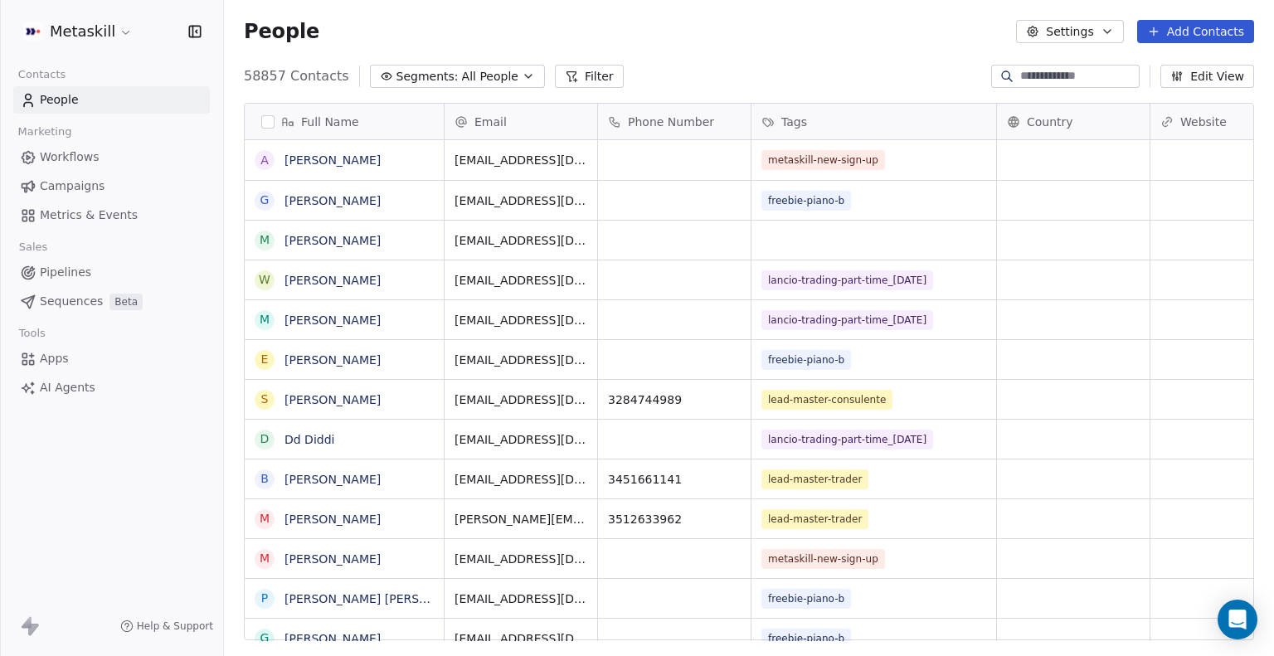
scroll to position [565, 1037]
click at [1021, 72] on input at bounding box center [1079, 76] width 116 height 17
paste input "**********"
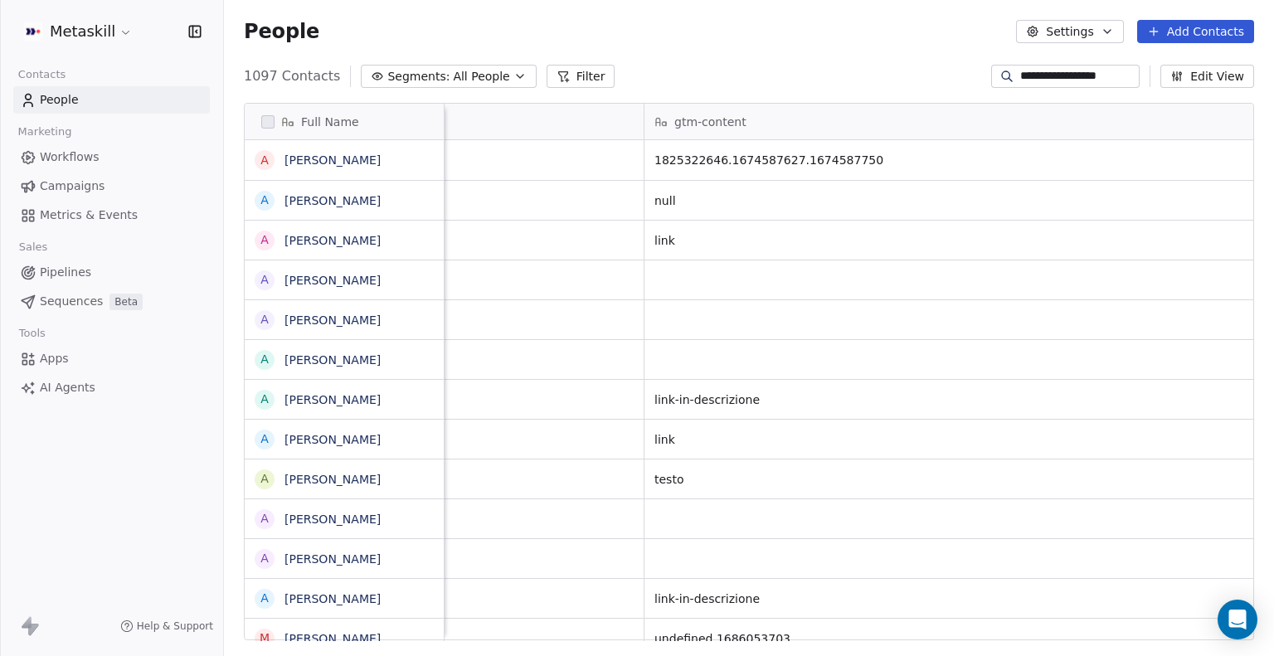
scroll to position [0, 3057]
click at [1045, 82] on input "**********" at bounding box center [1079, 76] width 116 height 17
paste input
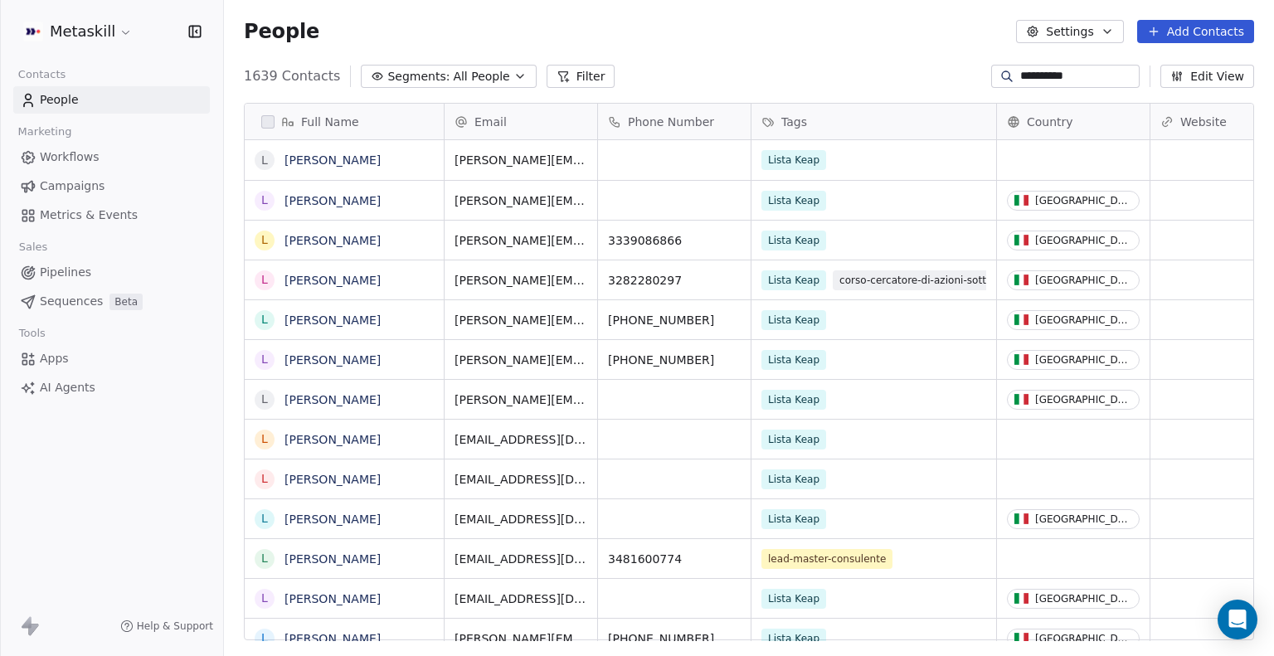
scroll to position [565, 1037]
click at [1032, 69] on input "**********" at bounding box center [1079, 76] width 116 height 17
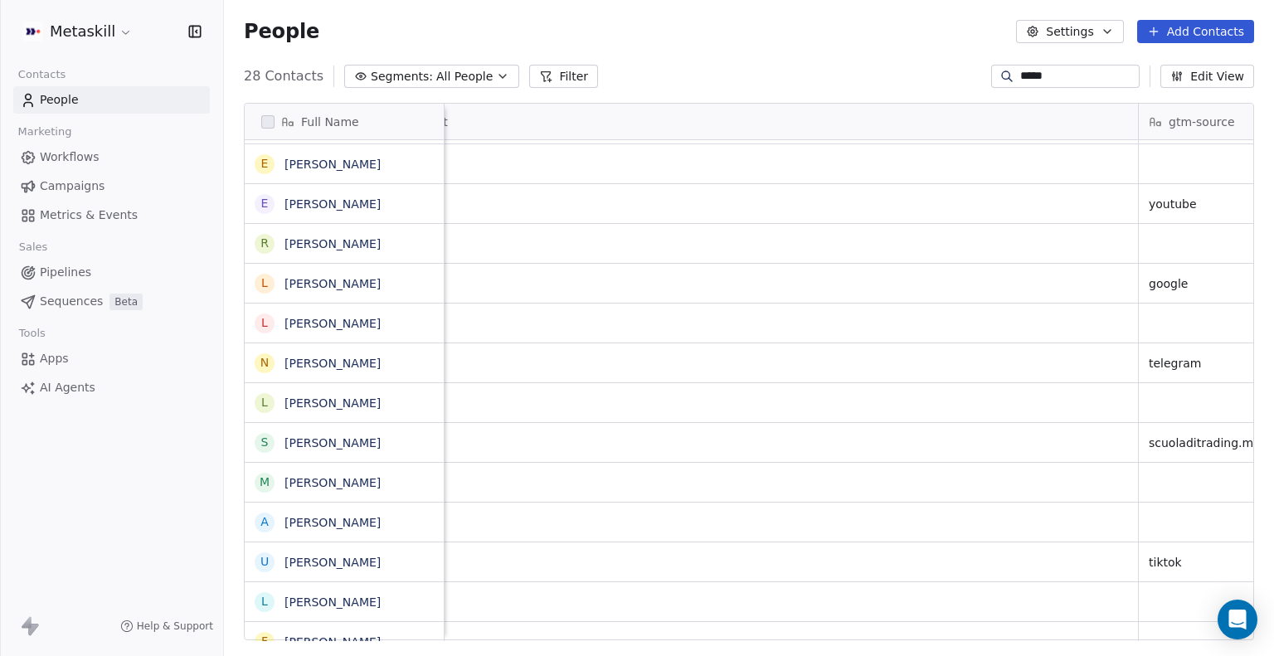
scroll to position [0, 0]
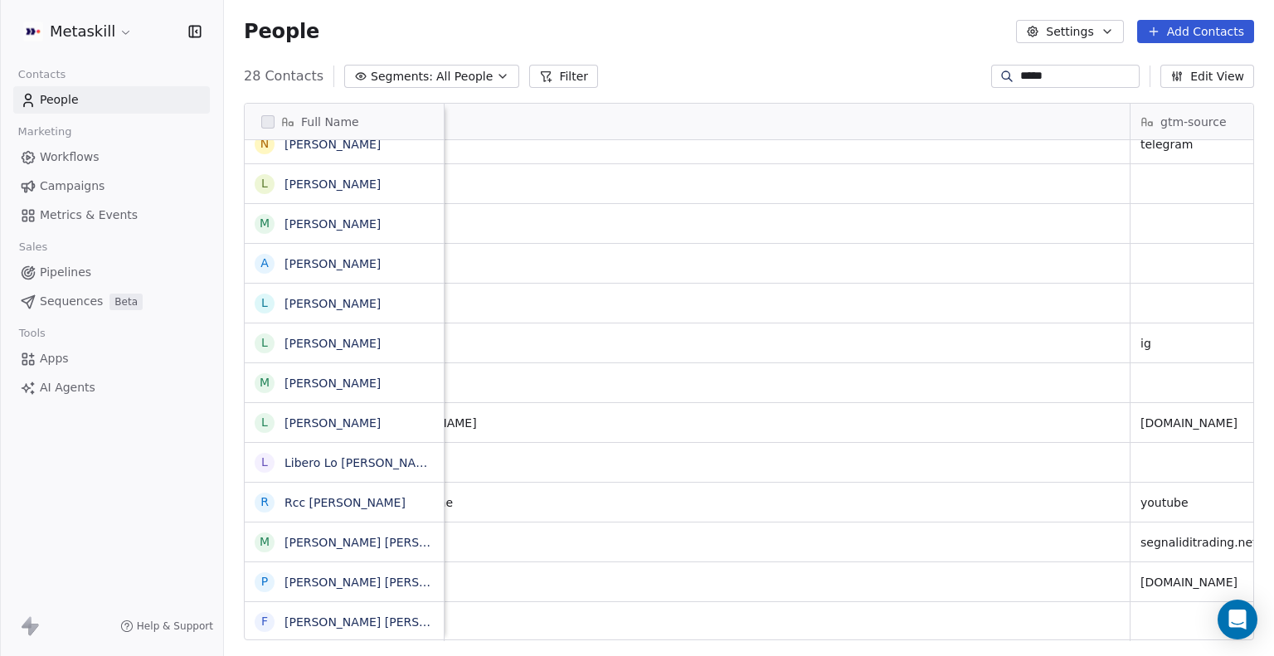
click at [1036, 69] on input "*****" at bounding box center [1079, 76] width 116 height 17
paste input "**********"
type input "**********"
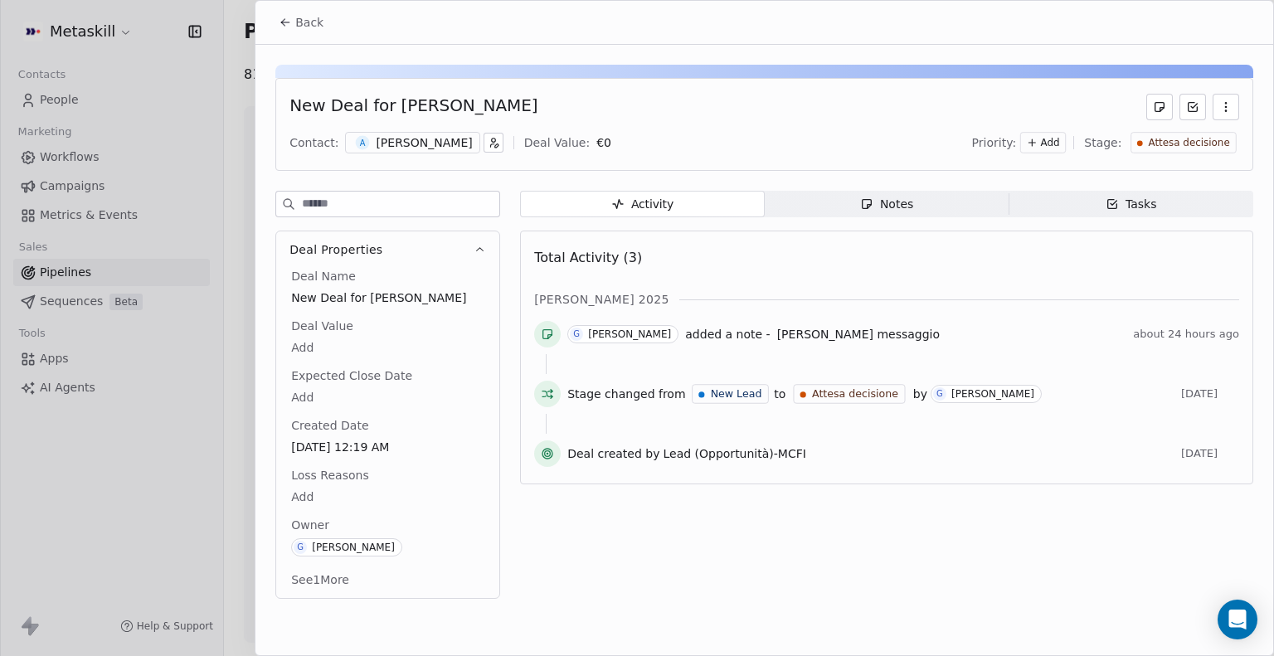
drag, startPoint x: 393, startPoint y: 100, endPoint x: 536, endPoint y: 86, distance: 143.4
click at [536, 86] on div "New Deal for Alessandro De noni Contact: A Alessandro De noni Deal Value: € 0 P…" at bounding box center [764, 124] width 978 height 93
drag, startPoint x: 554, startPoint y: 106, endPoint x: 398, endPoint y: 99, distance: 156.2
click at [398, 99] on div "New Deal for [PERSON_NAME]" at bounding box center [765, 107] width 950 height 27
copy div "[PERSON_NAME]"
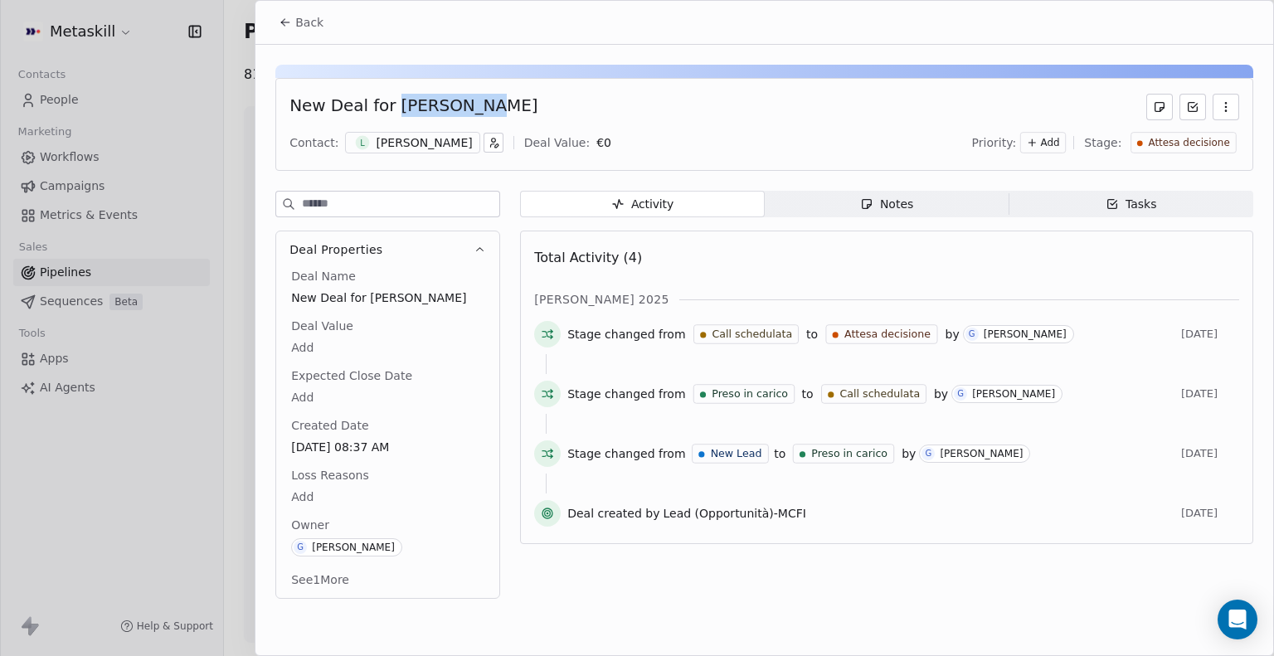
drag, startPoint x: 394, startPoint y: 103, endPoint x: 493, endPoint y: 95, distance: 99.1
click at [493, 95] on div "New Deal for [PERSON_NAME]" at bounding box center [765, 107] width 950 height 27
copy div "[PERSON_NAME]"
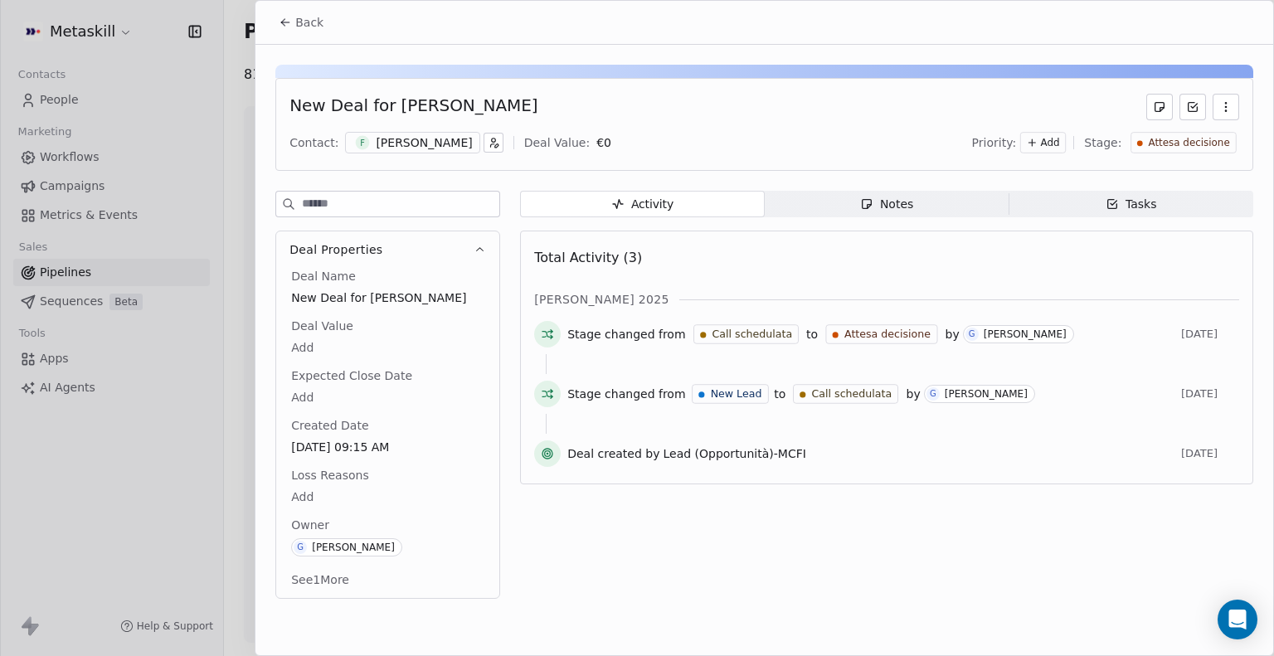
drag, startPoint x: 401, startPoint y: 105, endPoint x: 570, endPoint y: 99, distance: 169.4
click at [570, 99] on div "New Deal for Federico Iacovella" at bounding box center [765, 107] width 950 height 27
drag, startPoint x: 393, startPoint y: 106, endPoint x: 548, endPoint y: 104, distance: 154.3
click at [548, 104] on div "New Deal for Federico Iacovella" at bounding box center [765, 107] width 950 height 27
copy div "Federico Iacovella"
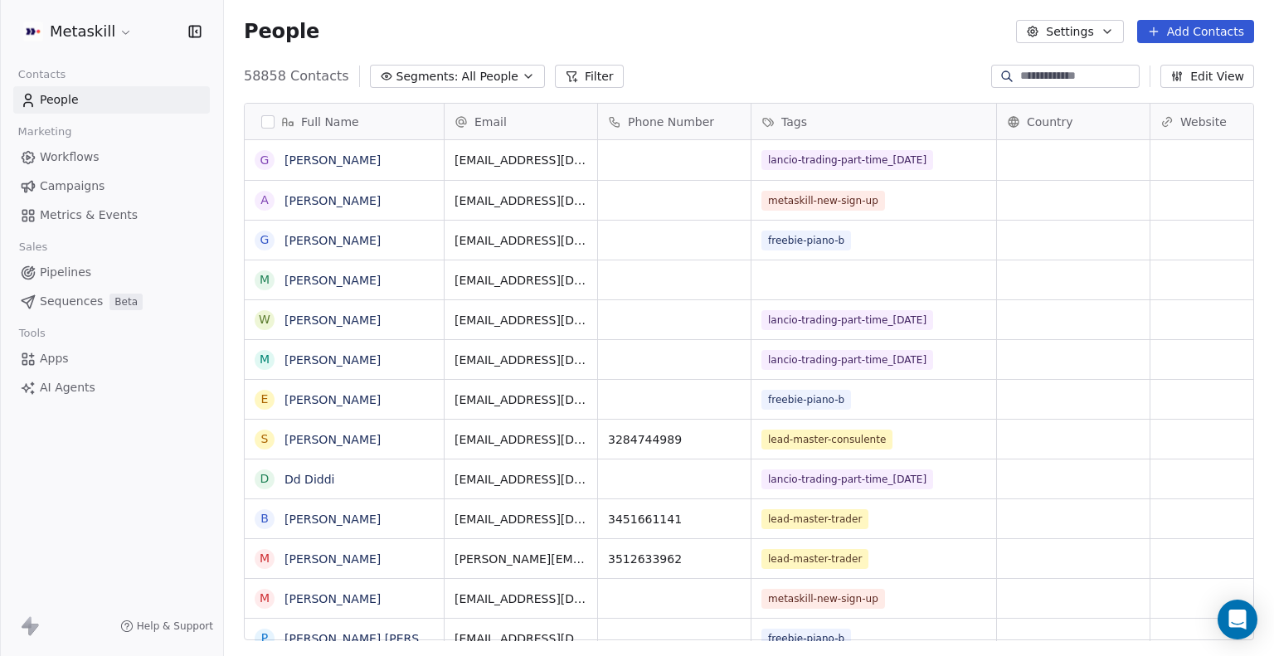
scroll to position [565, 1037]
click at [495, 71] on span "All People" at bounding box center [490, 76] width 56 height 17
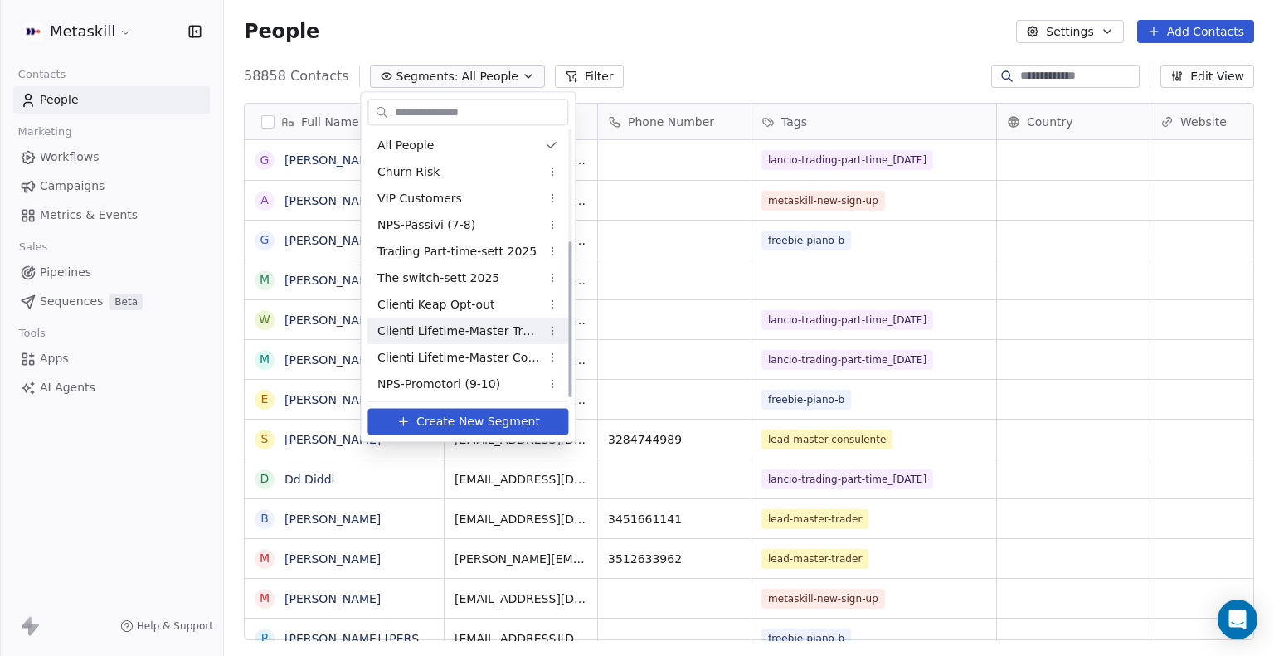
scroll to position [189, 0]
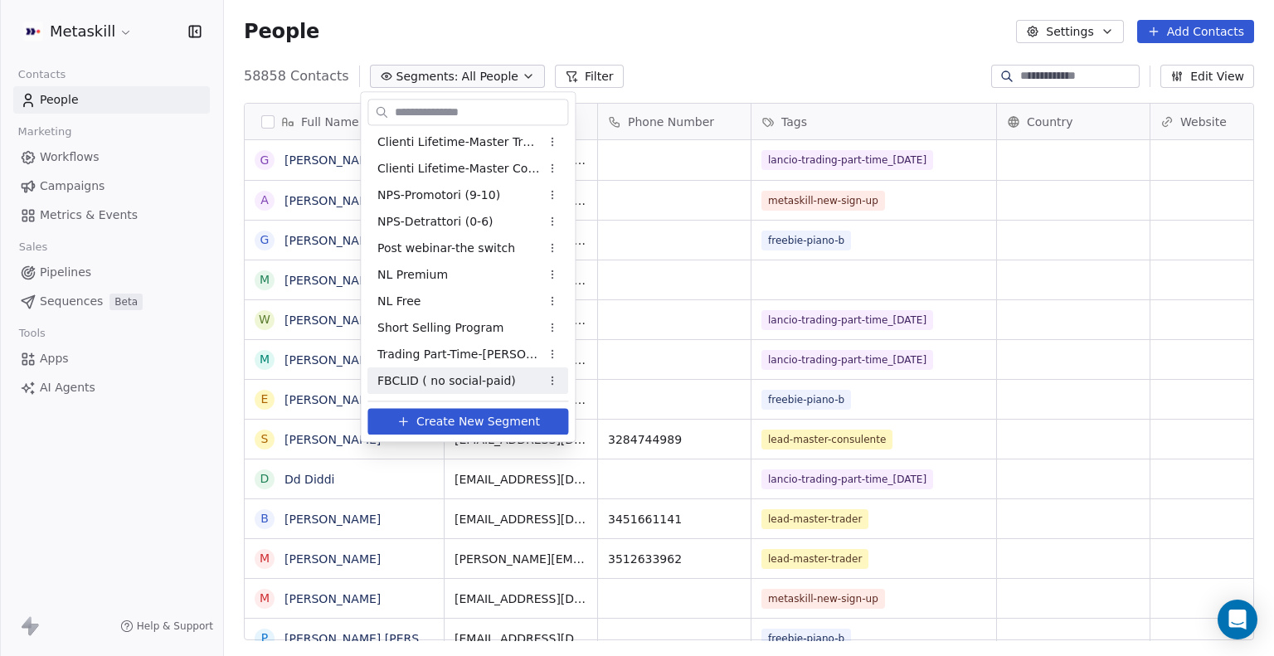
click at [426, 383] on span "FBCLID ( no social-paid)" at bounding box center [447, 381] width 139 height 17
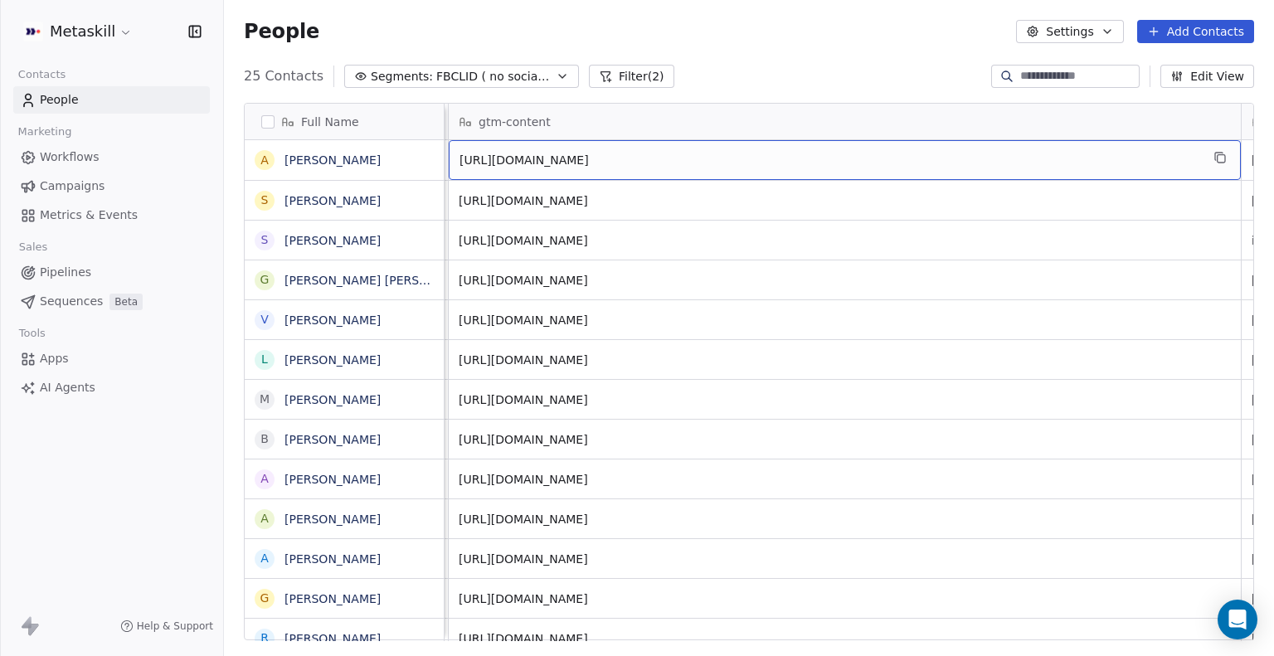
scroll to position [0, 3246]
drag, startPoint x: 832, startPoint y: 152, endPoint x: 865, endPoint y: 152, distance: 32.4
click at [865, 152] on span "[URL][DOMAIN_NAME]" at bounding box center [830, 160] width 741 height 17
drag, startPoint x: 863, startPoint y: 155, endPoint x: 854, endPoint y: 155, distance: 9.1
click at [854, 155] on span "[URL][DOMAIN_NAME]" at bounding box center [830, 160] width 741 height 17
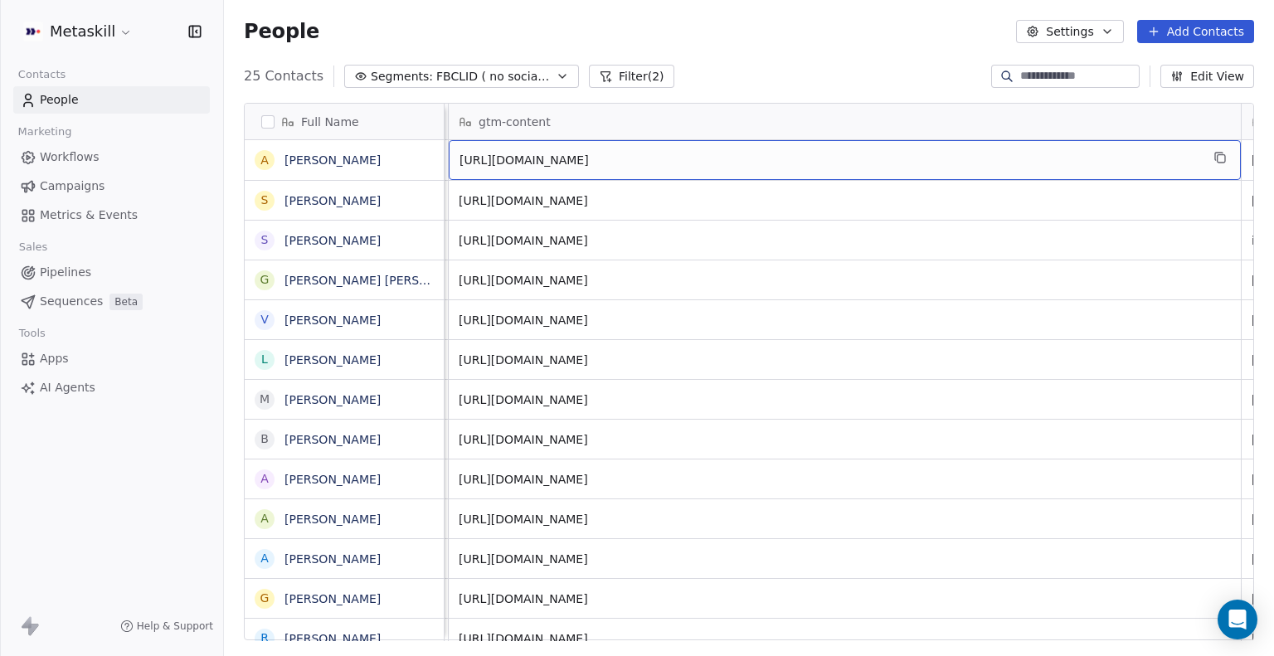
drag, startPoint x: 875, startPoint y: 158, endPoint x: 948, endPoint y: 166, distance: 72.6
click at [948, 166] on span "[URL][DOMAIN_NAME]" at bounding box center [830, 160] width 741 height 17
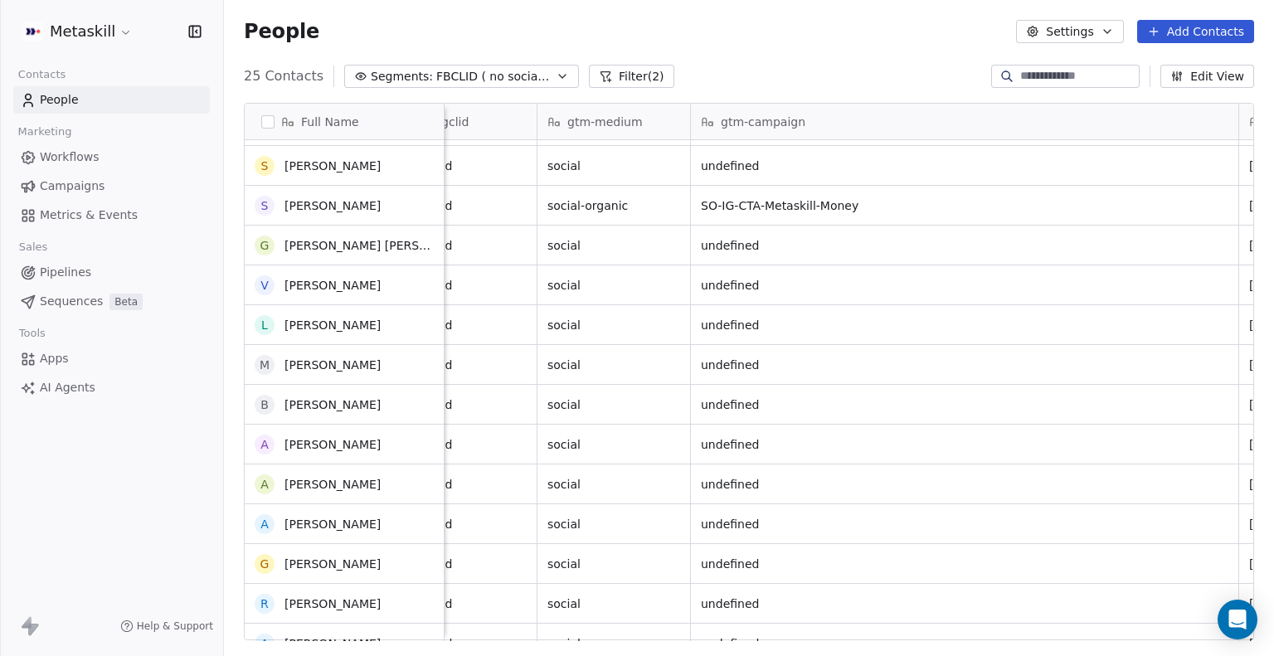
scroll to position [0, 0]
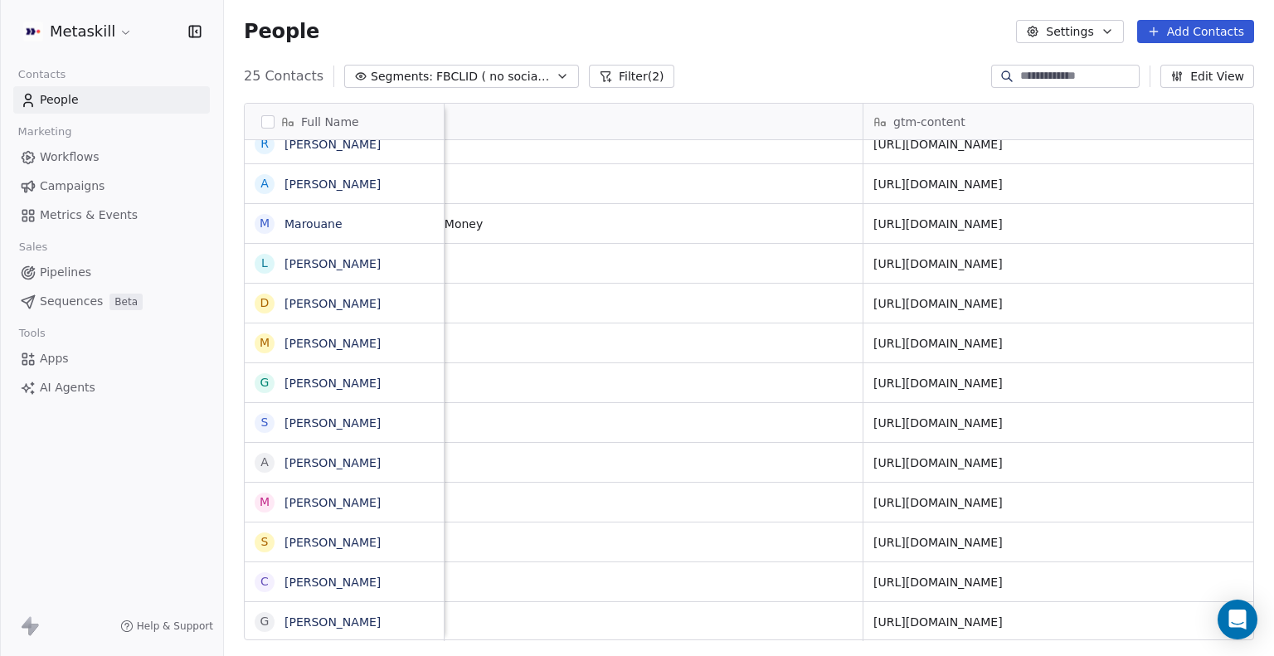
click at [98, 105] on link "People" at bounding box center [111, 99] width 197 height 27
click at [515, 68] on span "FBCLID ( no social-paid)" at bounding box center [494, 76] width 116 height 17
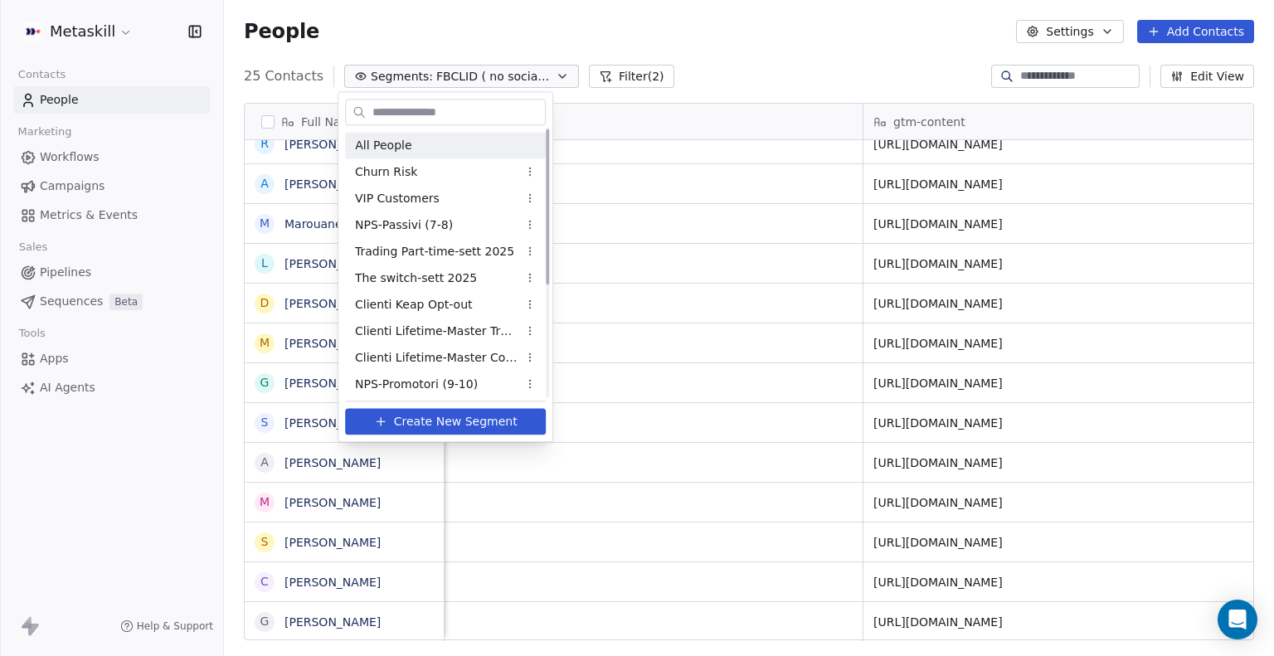
click at [433, 148] on div "All People" at bounding box center [445, 145] width 201 height 27
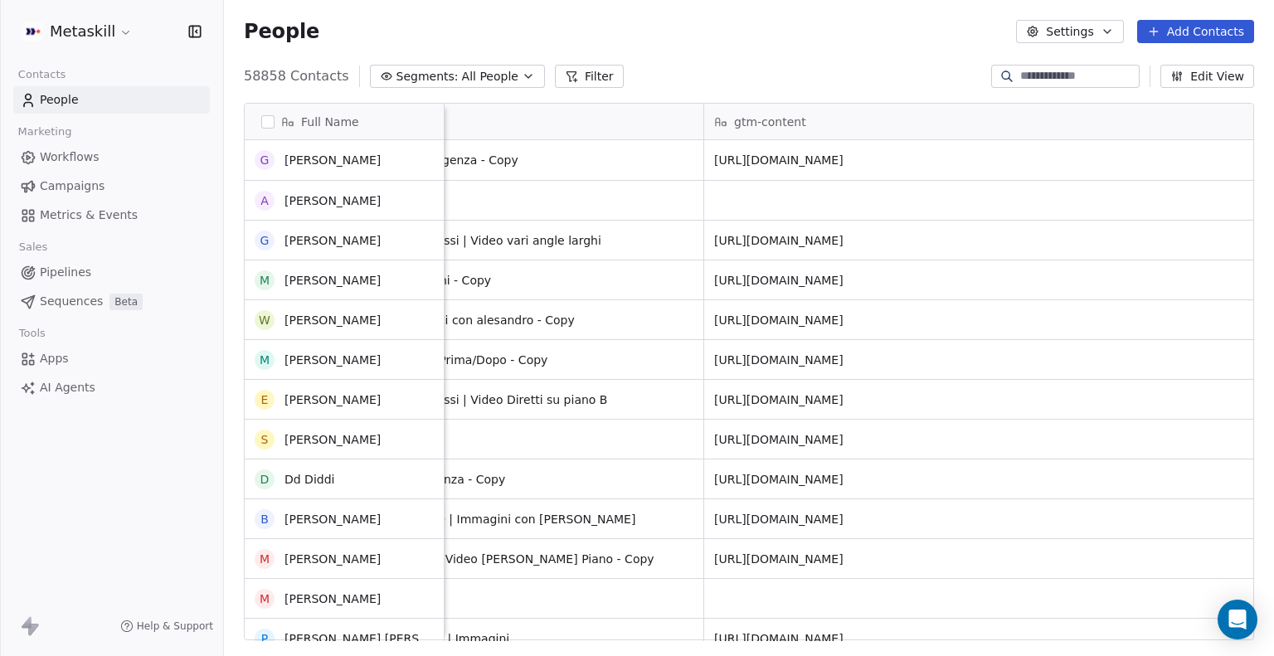
scroll to position [138, 0]
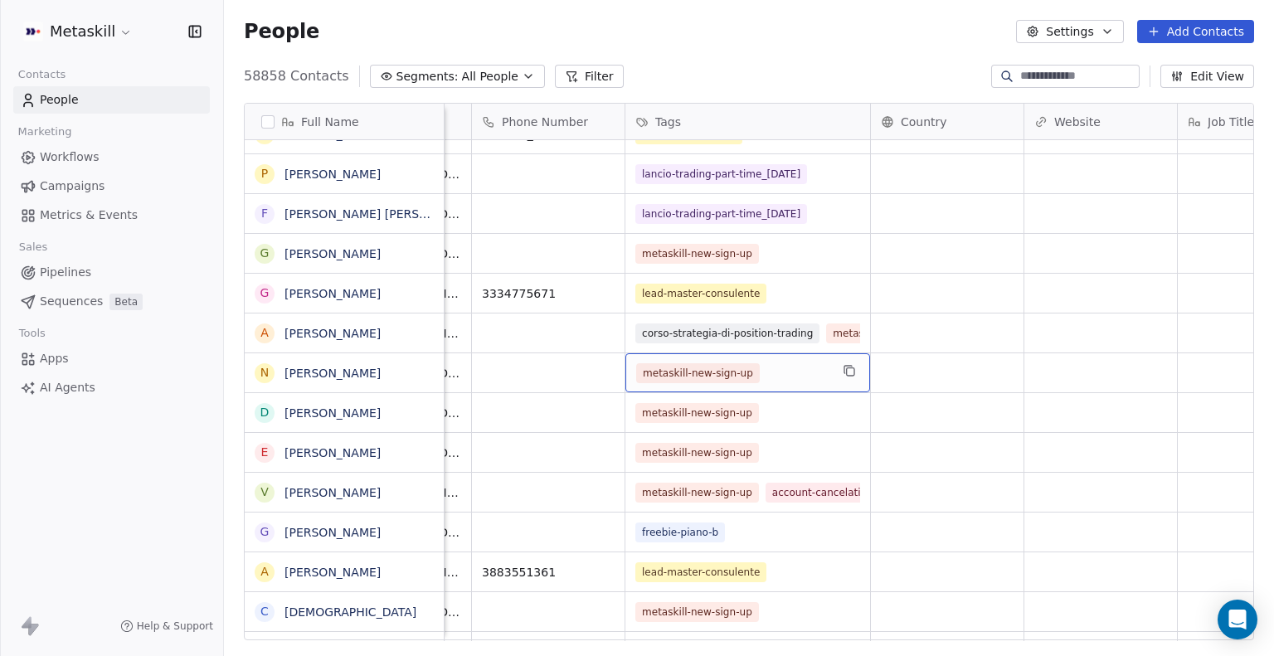
drag, startPoint x: 776, startPoint y: 377, endPoint x: 655, endPoint y: 377, distance: 120.3
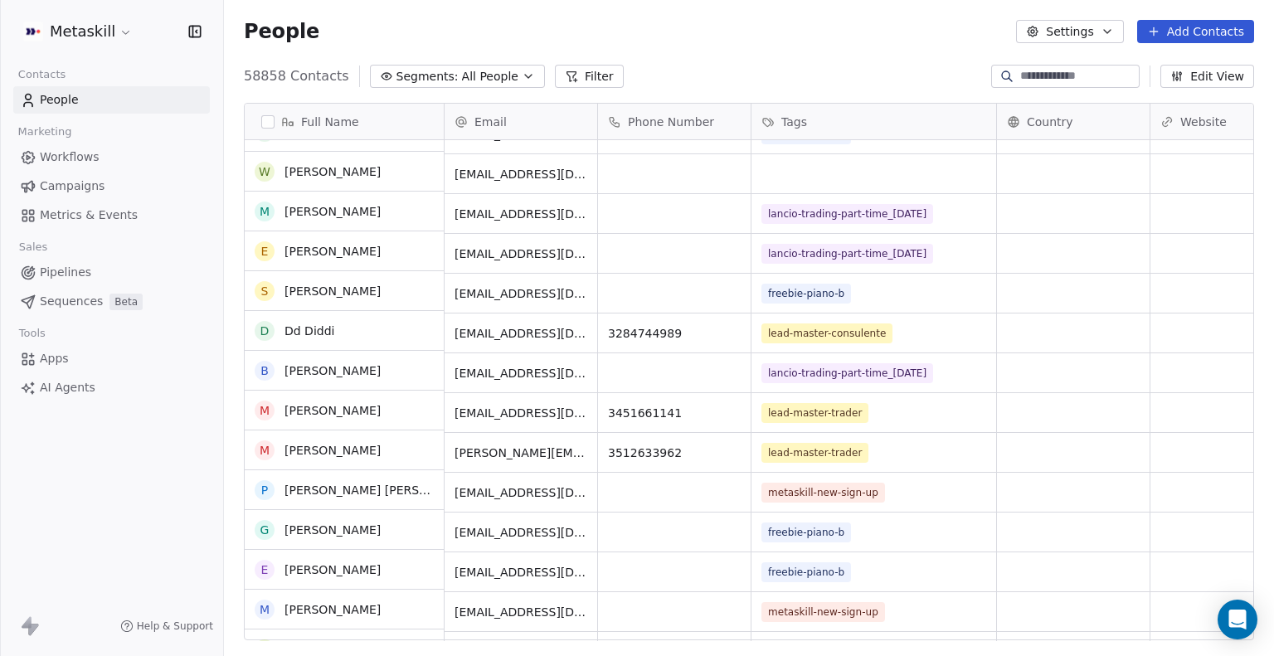
scroll to position [106, 0]
